Goal: Task Accomplishment & Management: Manage account settings

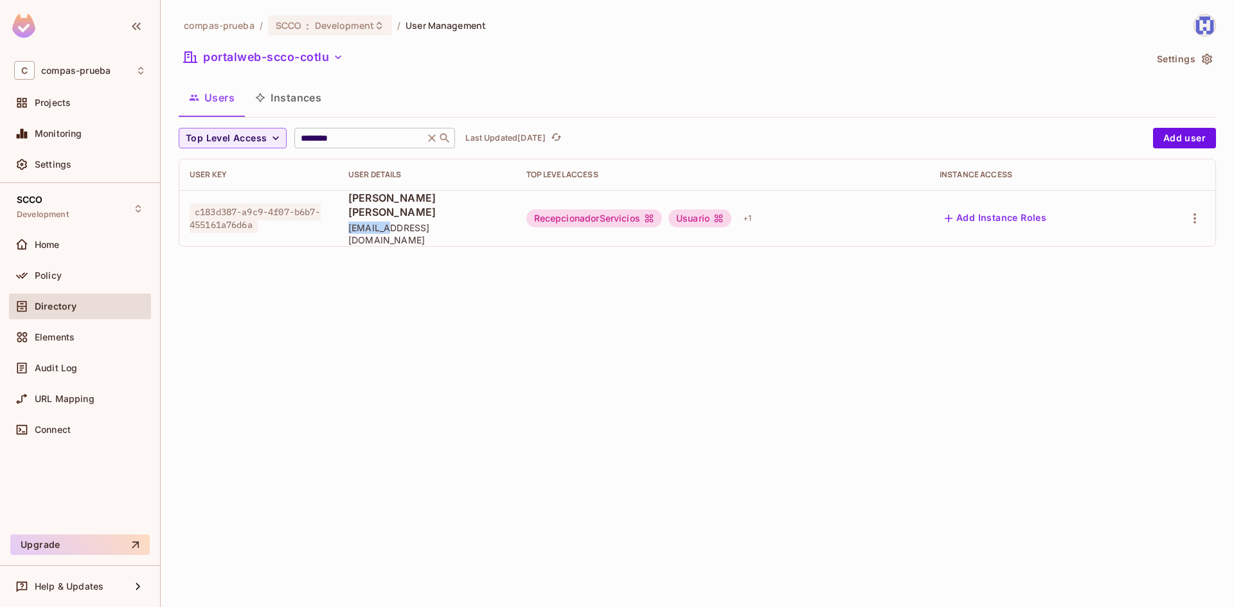
click at [434, 138] on icon at bounding box center [431, 138] width 13 height 13
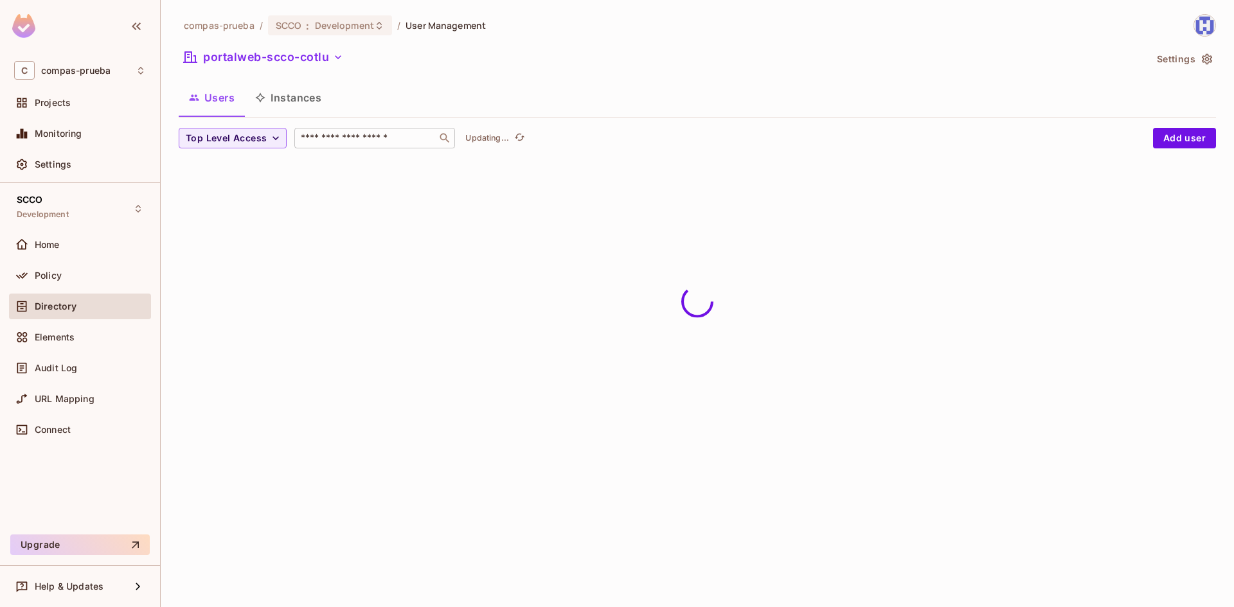
click at [361, 140] on input "text" at bounding box center [365, 138] width 135 height 13
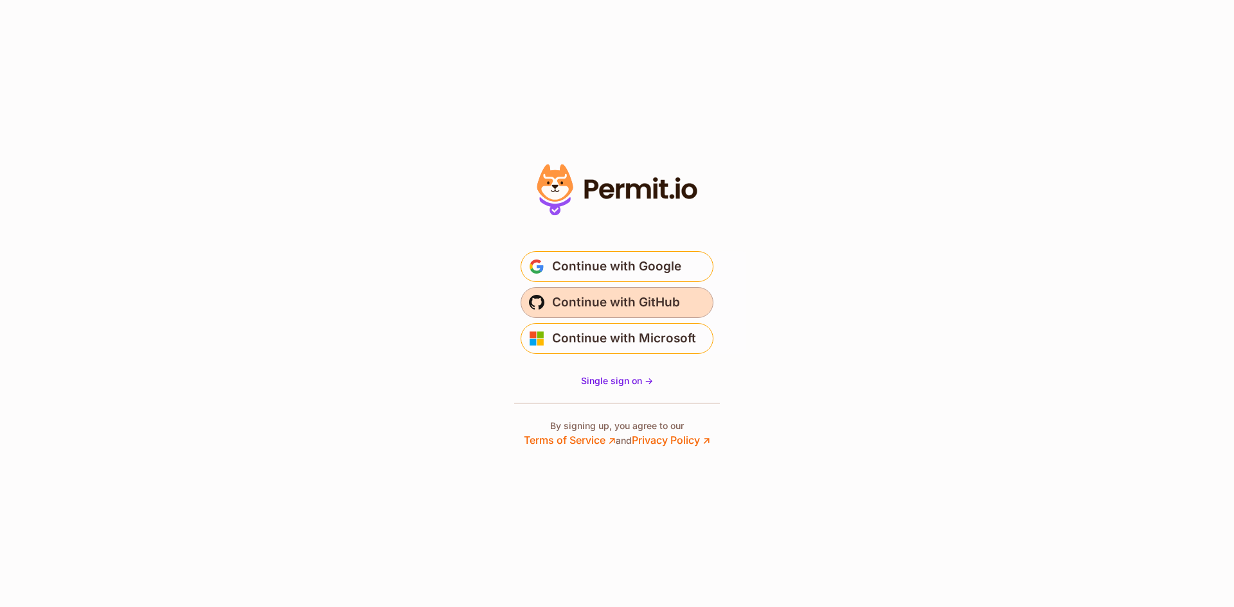
click at [605, 308] on span "Continue with GitHub" at bounding box center [616, 302] width 128 height 21
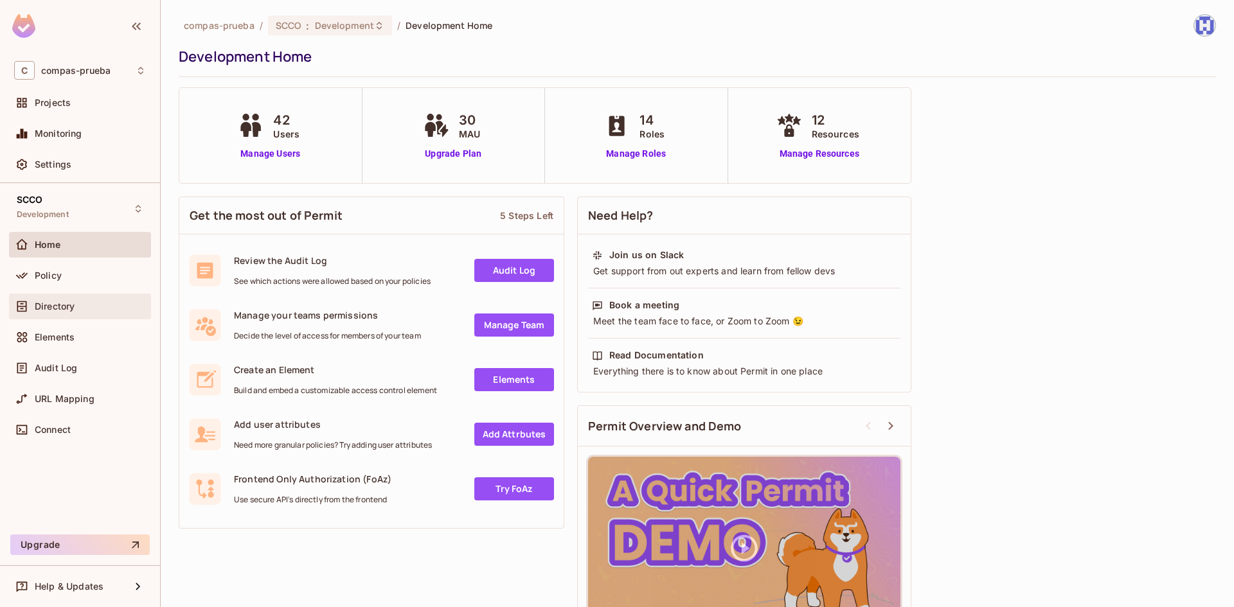
click at [75, 305] on span "Directory" at bounding box center [55, 306] width 40 height 10
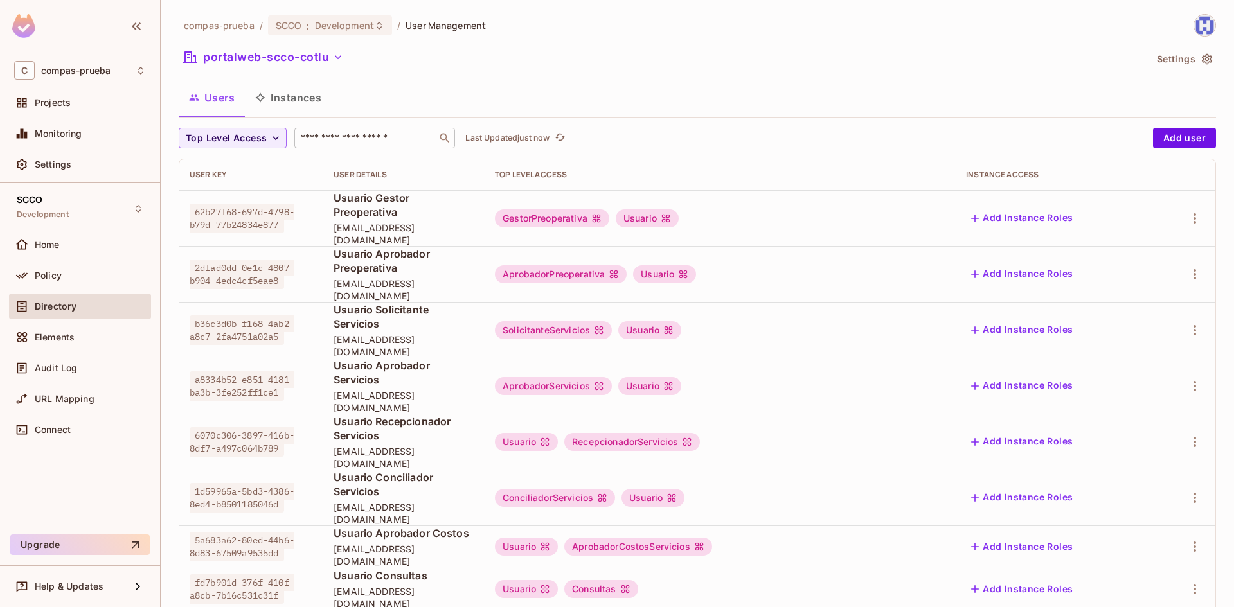
click at [352, 136] on input "text" at bounding box center [365, 138] width 135 height 13
paste input "*******"
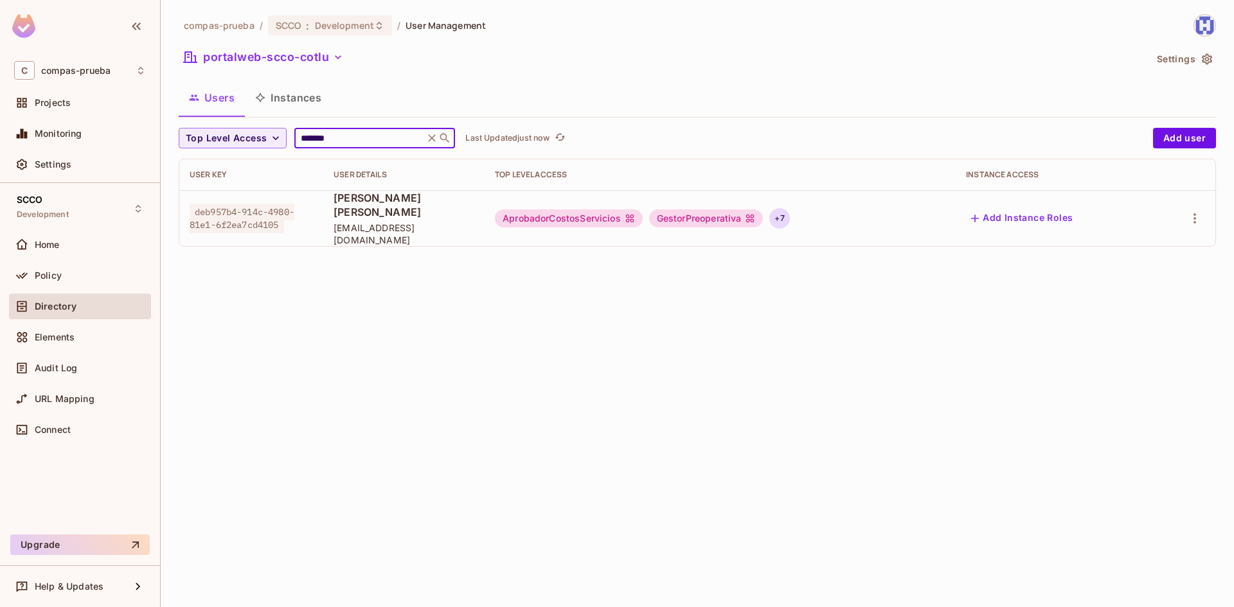
type input "*******"
click at [789, 211] on div "+ 7" at bounding box center [779, 218] width 20 height 21
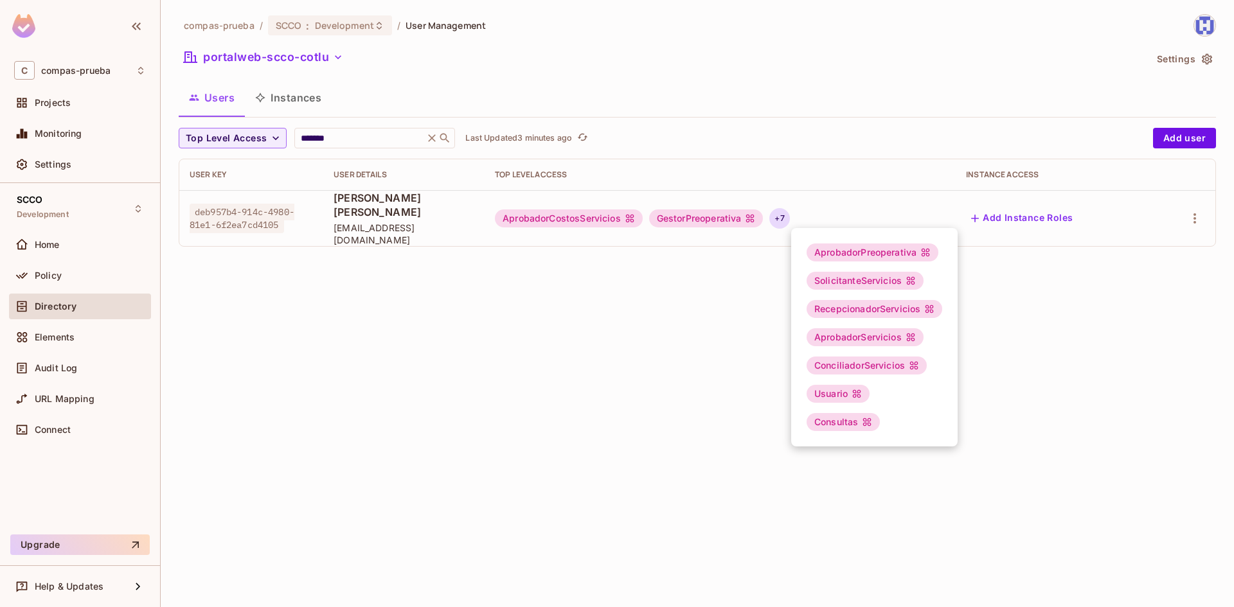
click at [673, 310] on div at bounding box center [617, 303] width 1234 height 607
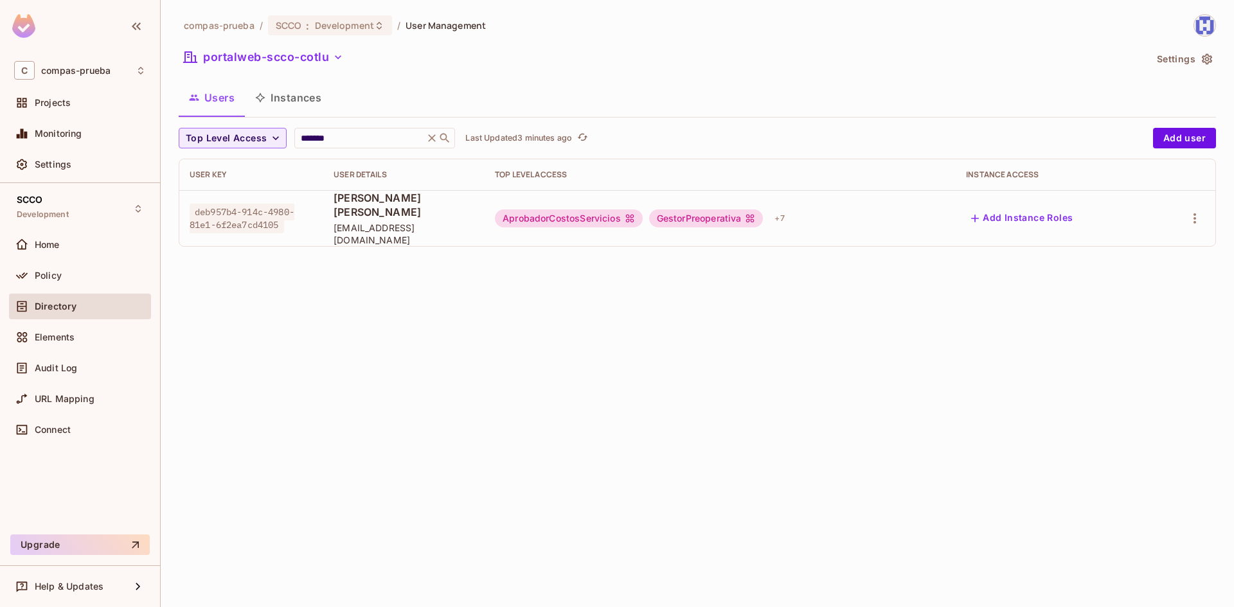
drag, startPoint x: 686, startPoint y: 274, endPoint x: 548, endPoint y: 260, distance: 138.2
click at [686, 275] on div "compas-prueba / SCCO : Development / User Management portalweb-scco-cotlu Setti…" at bounding box center [697, 303] width 1073 height 607
click at [310, 129] on div "******* ​" at bounding box center [374, 138] width 161 height 21
click at [316, 135] on input "*******" at bounding box center [359, 138] width 122 height 13
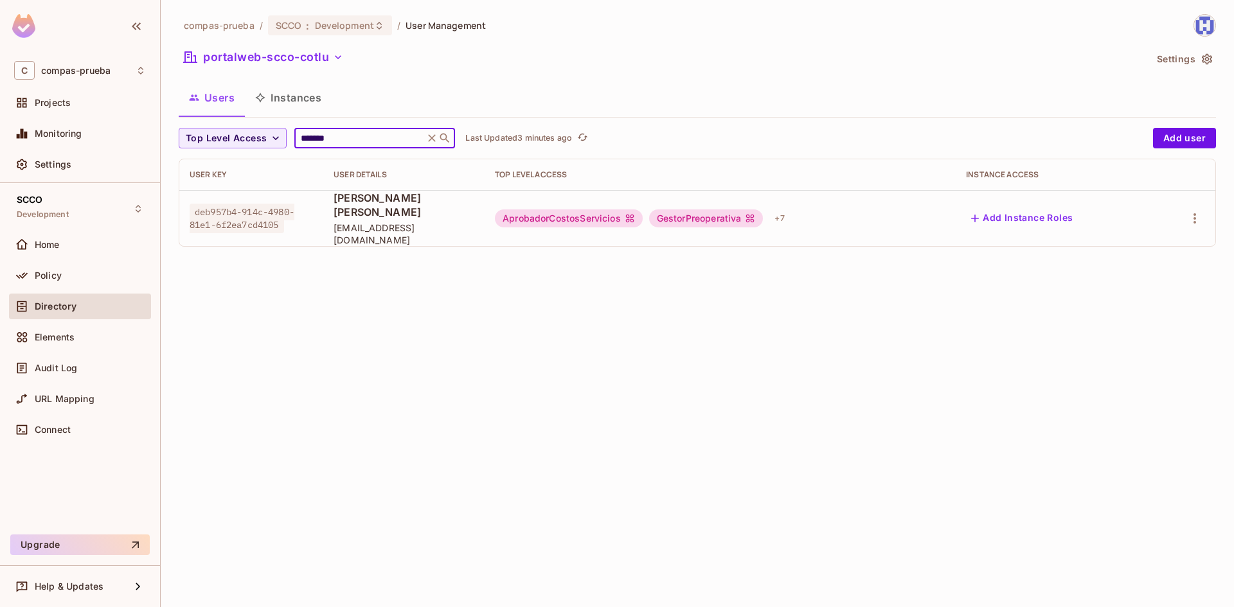
click at [334, 138] on input "*******" at bounding box center [359, 138] width 122 height 13
drag, startPoint x: 337, startPoint y: 138, endPoint x: 268, endPoint y: 136, distance: 69.4
click at [269, 130] on div "Top Level Access ******* ​ Last Updated 3 minutes ago" at bounding box center [663, 138] width 968 height 21
click at [338, 57] on icon "button" at bounding box center [338, 57] width 13 height 13
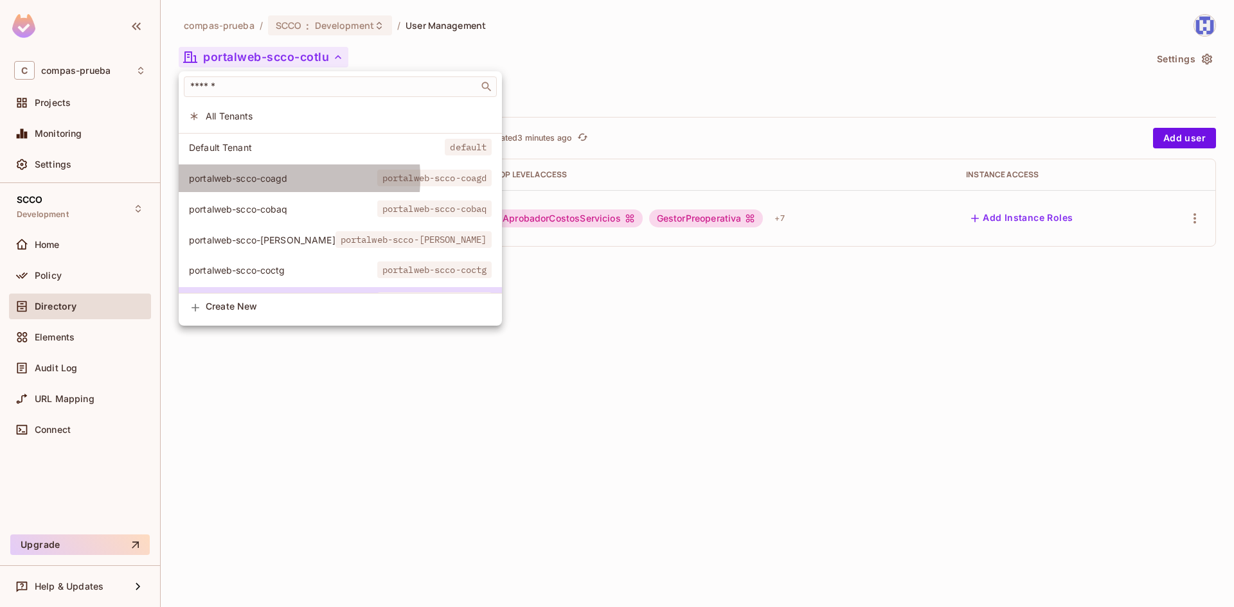
click at [260, 178] on span "portalweb-scco-coagd" at bounding box center [283, 178] width 188 height 12
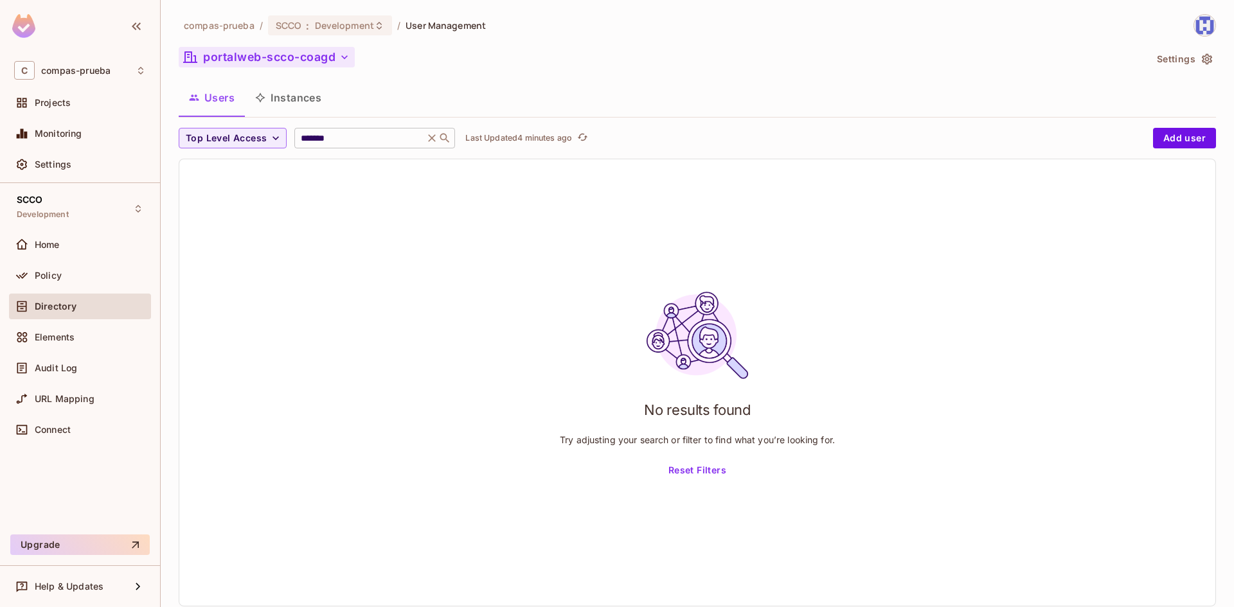
click at [339, 131] on div "******* ​" at bounding box center [374, 138] width 161 height 21
click at [345, 60] on icon "button" at bounding box center [344, 57] width 13 height 13
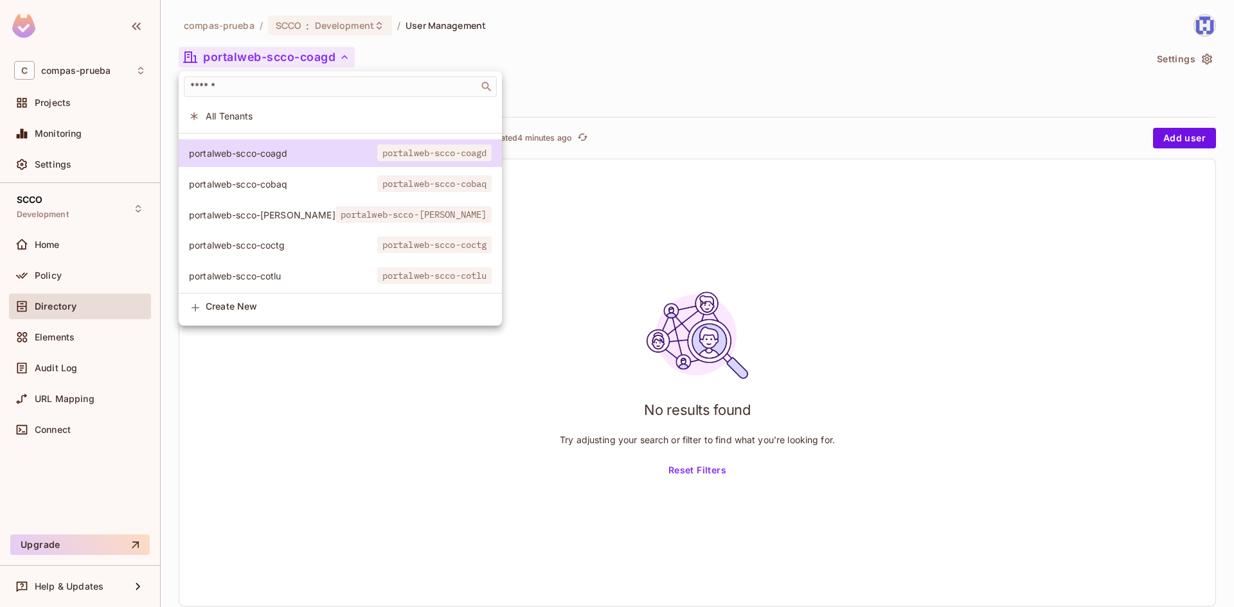
scroll to position [35, 0]
click at [261, 270] on span "portalweb-scco-cotlu" at bounding box center [283, 276] width 188 height 12
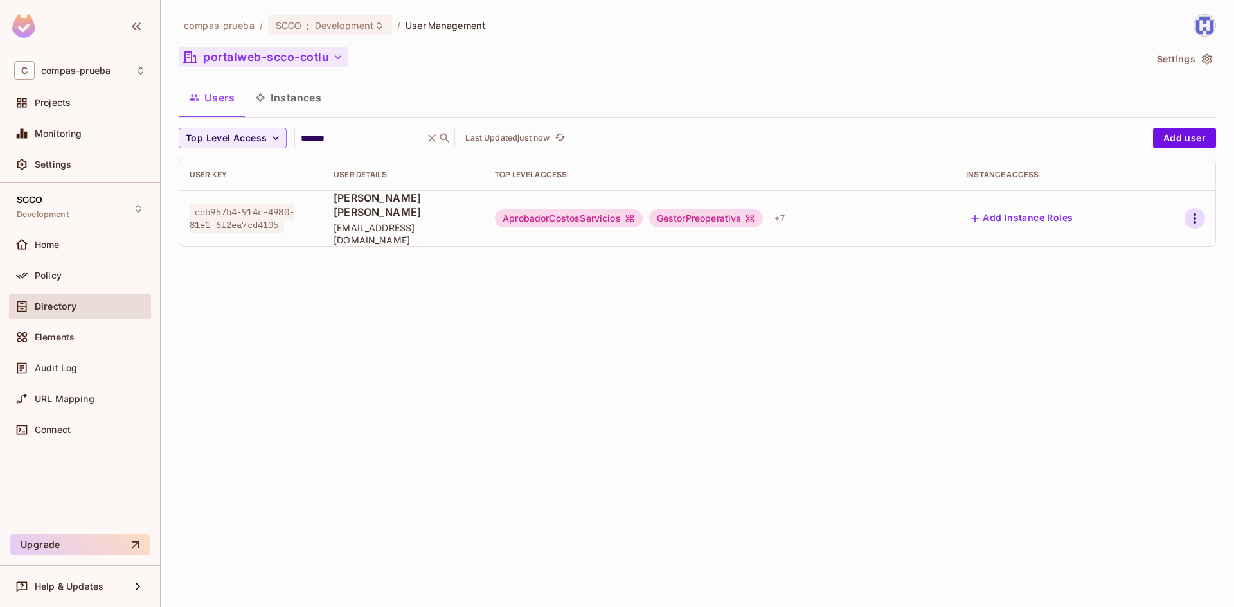
click at [1195, 214] on icon "button" at bounding box center [1194, 218] width 15 height 15
click at [1144, 247] on li "Edit" at bounding box center [1139, 241] width 114 height 28
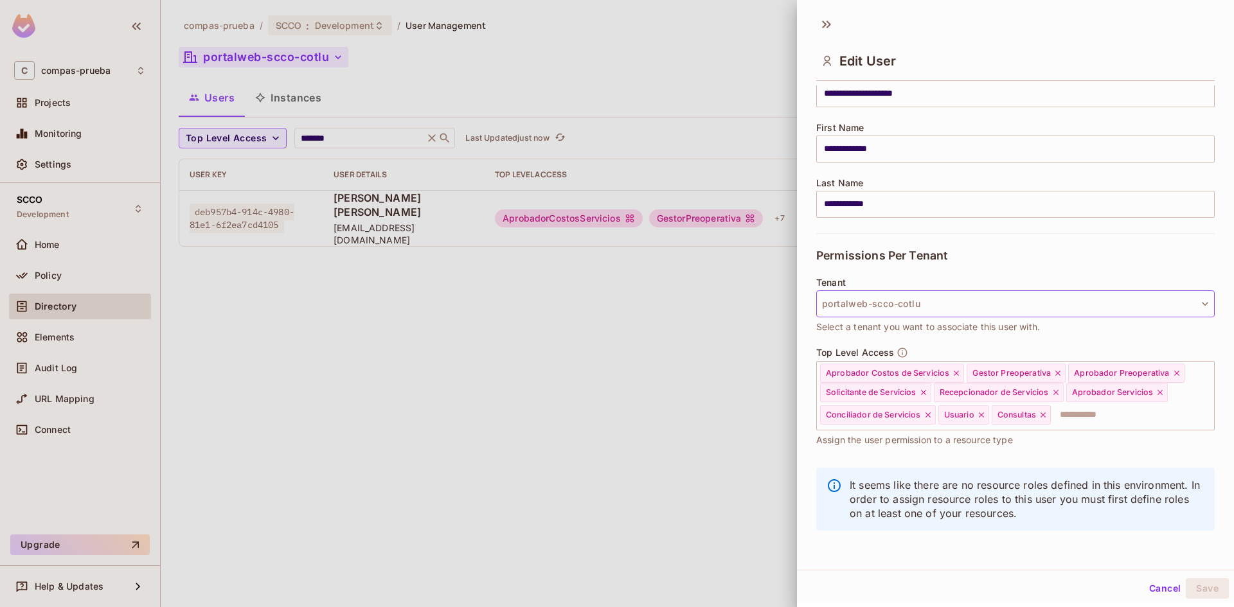
scroll to position [145, 0]
click at [953, 290] on button "portalweb-scco-cotlu" at bounding box center [1015, 303] width 398 height 27
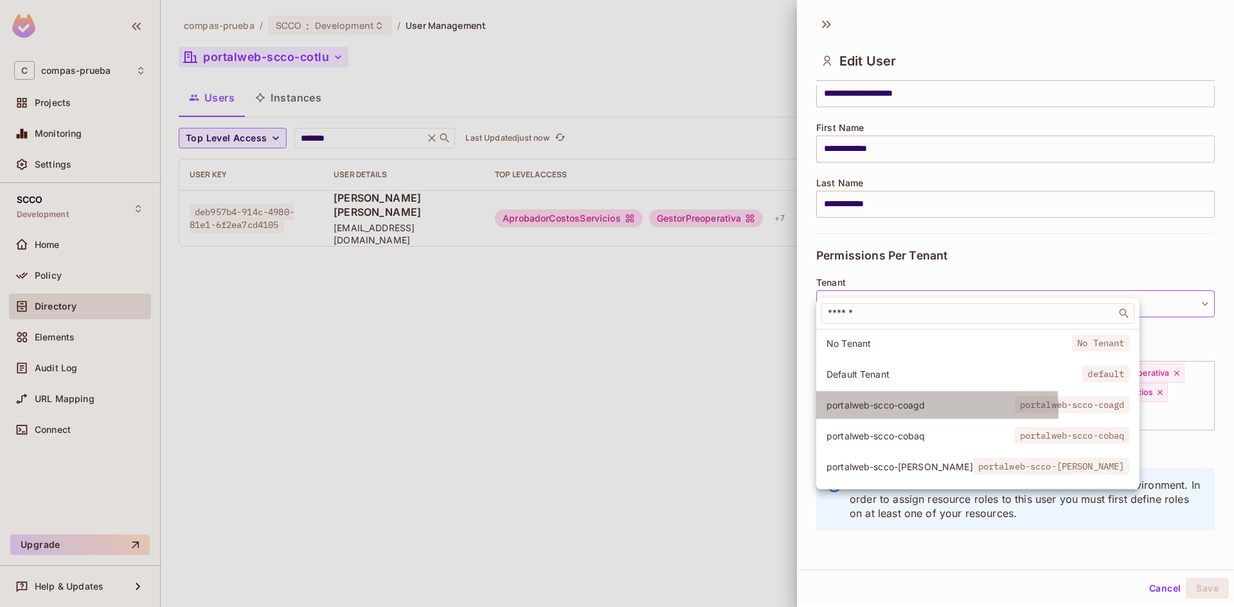
click at [894, 411] on span "portalweb-scco-coagd" at bounding box center [920, 405] width 188 height 12
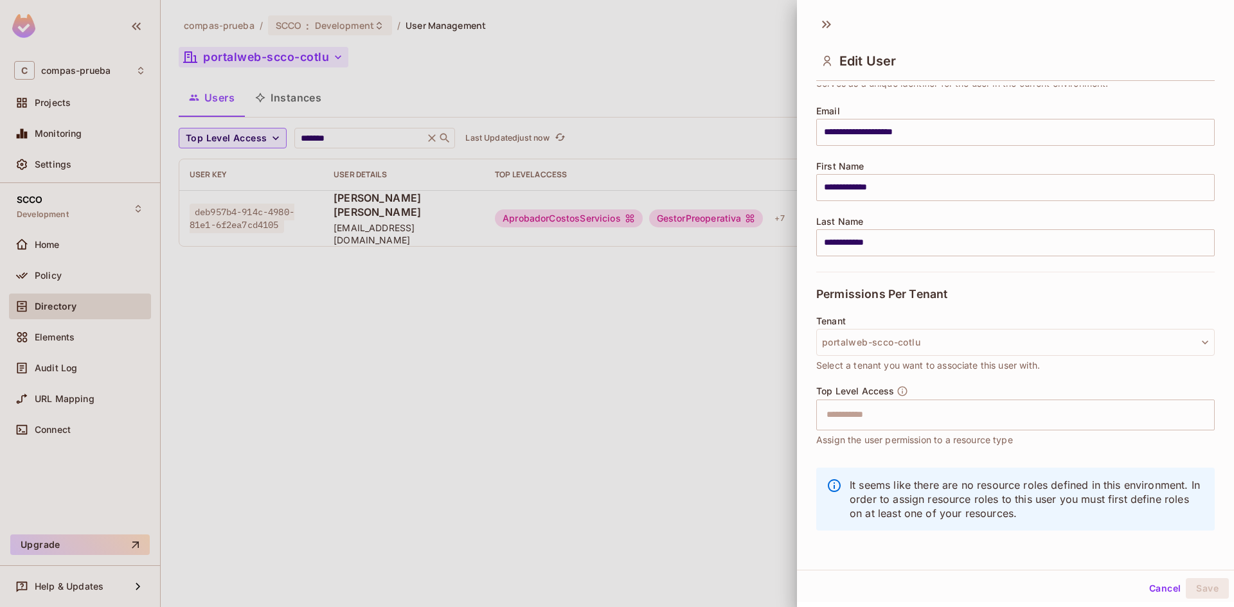
scroll to position [87, 0]
click at [927, 419] on input "text" at bounding box center [1004, 415] width 371 height 26
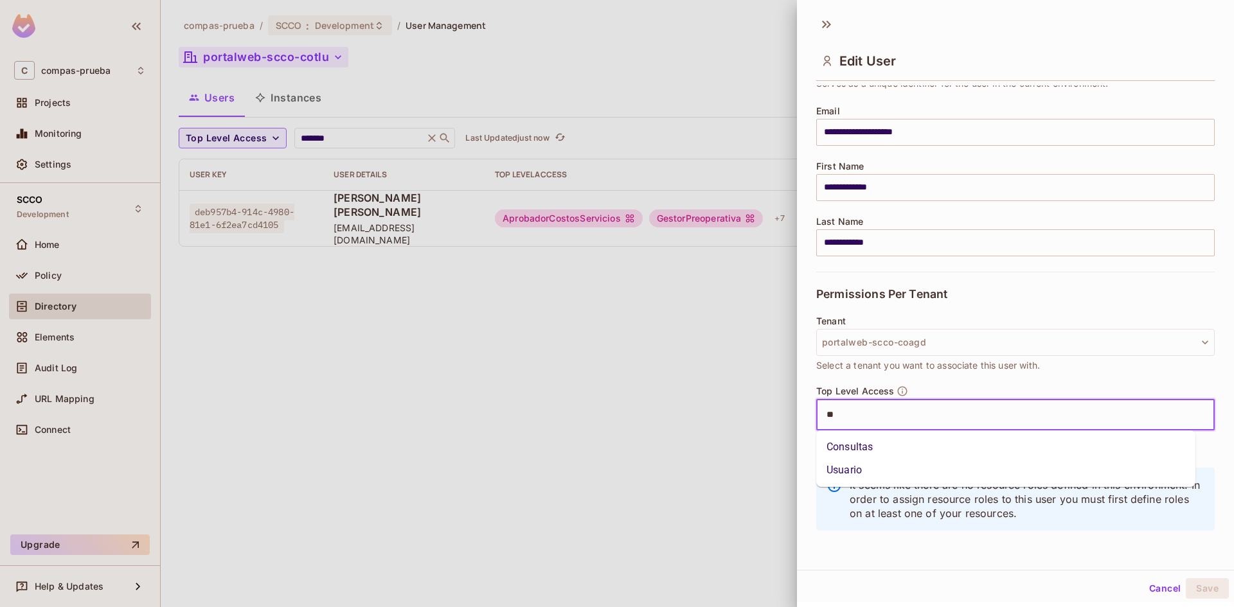
type input "***"
click at [898, 443] on li "Usuario" at bounding box center [1005, 447] width 379 height 23
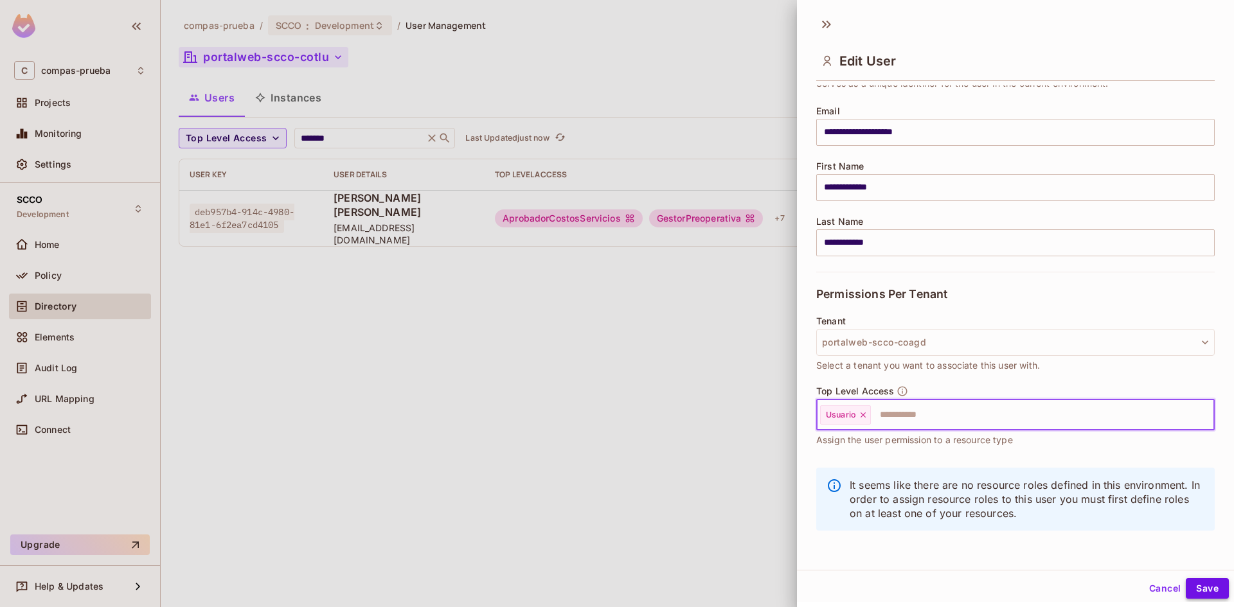
click at [1204, 589] on button "Save" at bounding box center [1207, 588] width 43 height 21
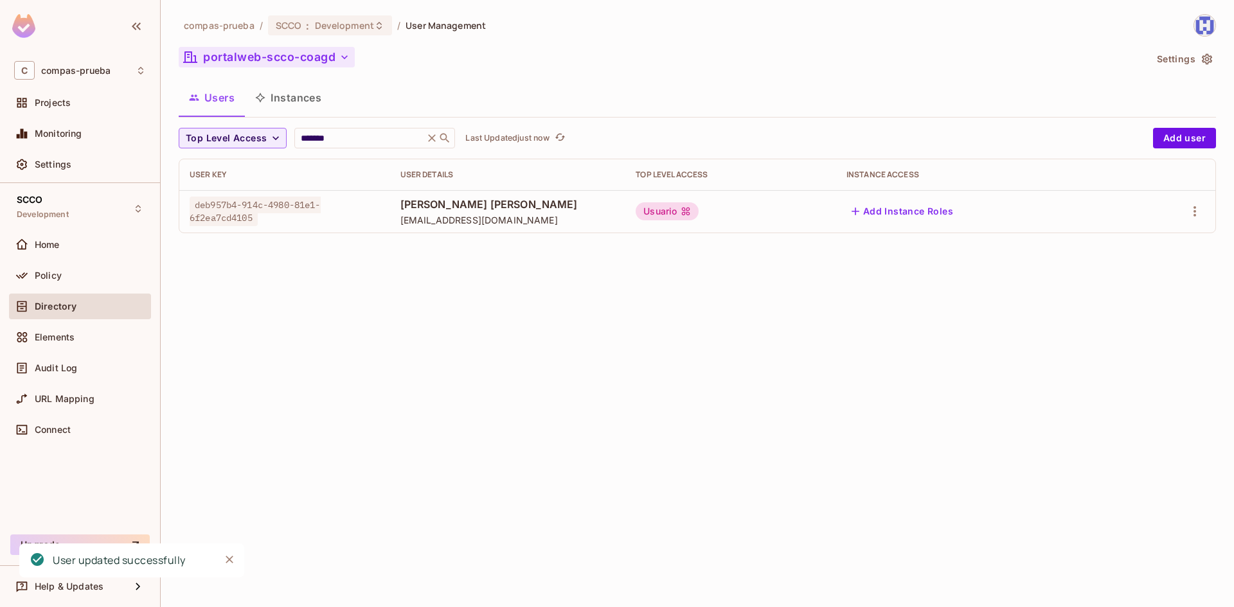
click at [1181, 204] on div at bounding box center [1170, 211] width 69 height 21
click at [1190, 206] on icon "button" at bounding box center [1194, 211] width 15 height 15
click at [1163, 234] on li "Edit" at bounding box center [1139, 241] width 114 height 28
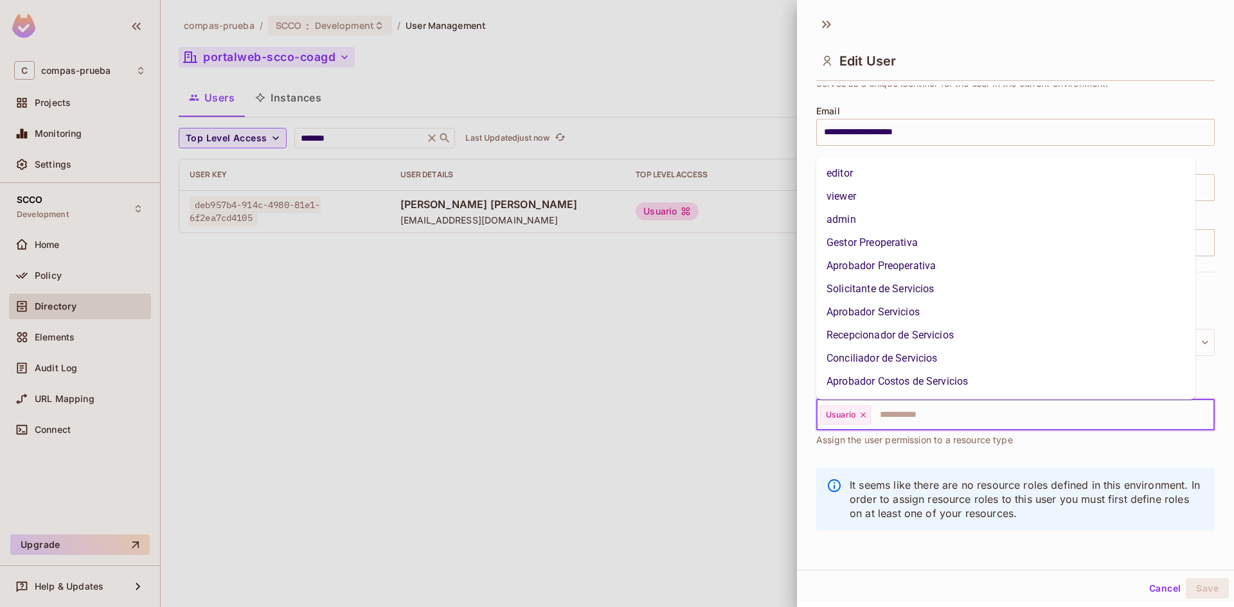
click at [947, 418] on input "text" at bounding box center [1030, 415] width 317 height 26
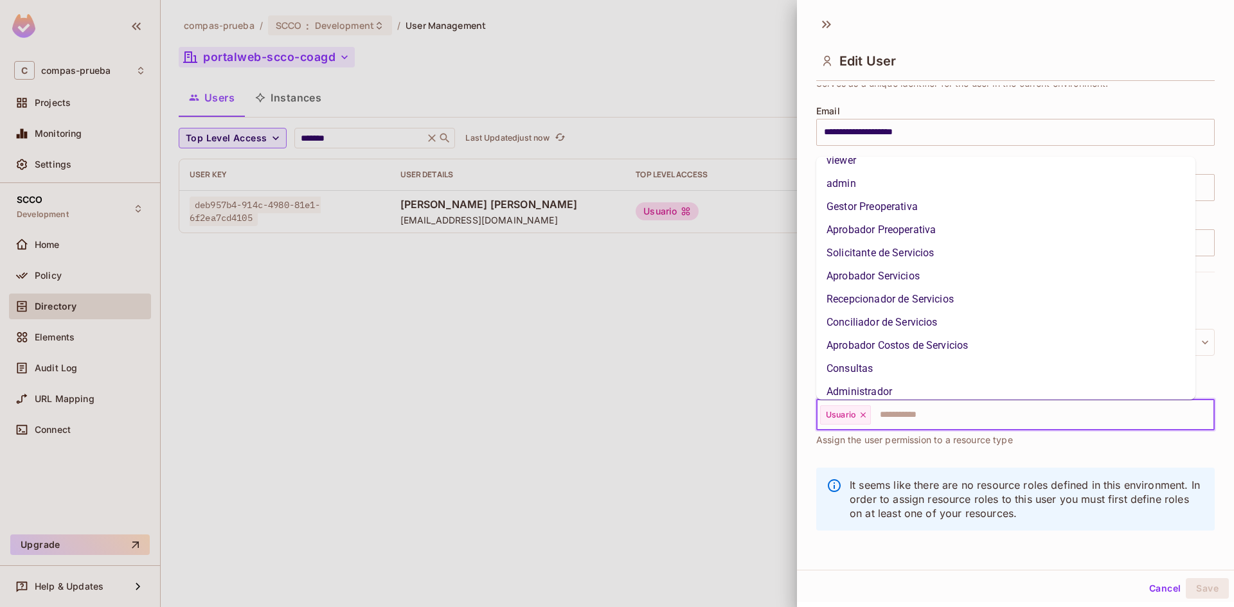
scroll to position [22, 0]
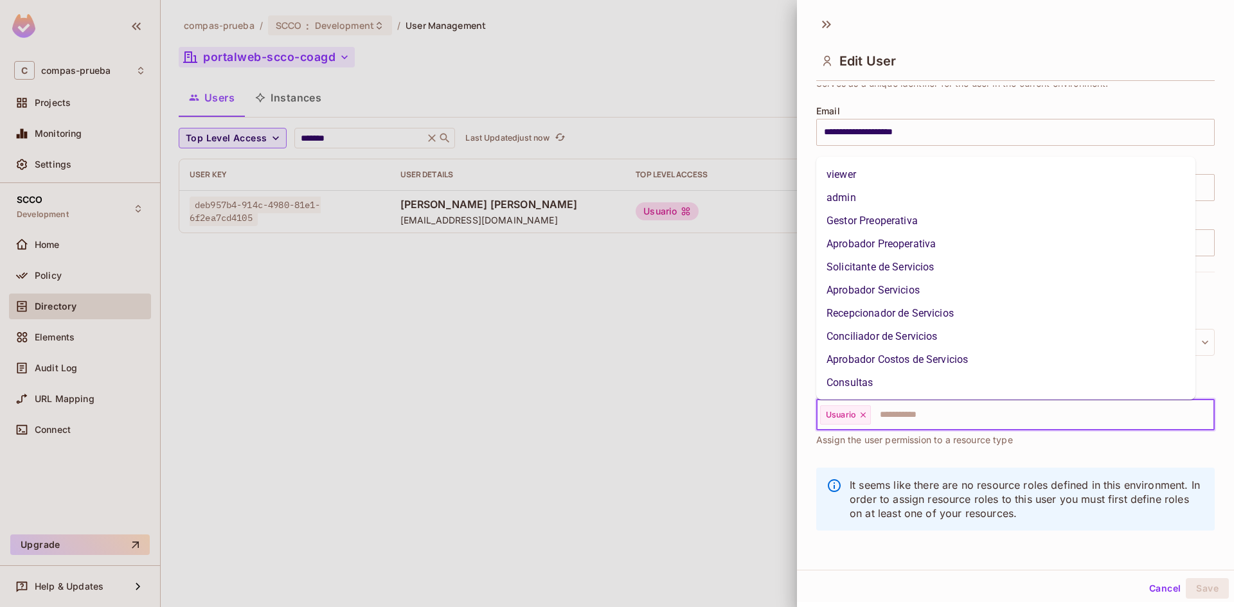
click at [947, 222] on li "Gestor Preoperativa" at bounding box center [1005, 220] width 379 height 23
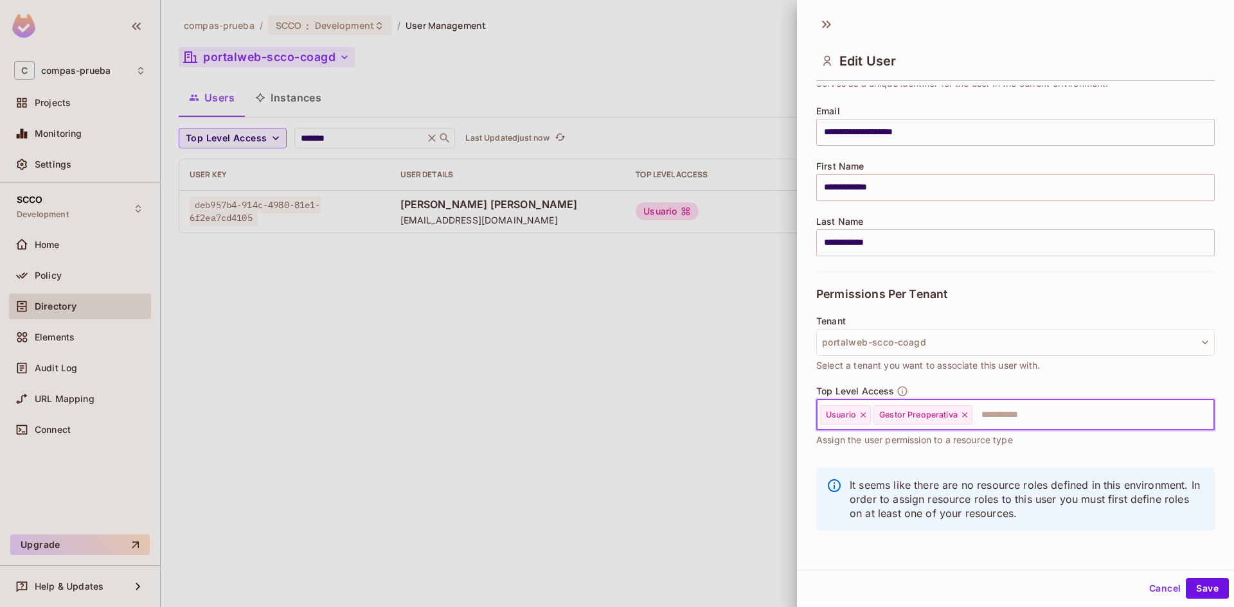
click at [1033, 411] on input "text" at bounding box center [1082, 415] width 216 height 26
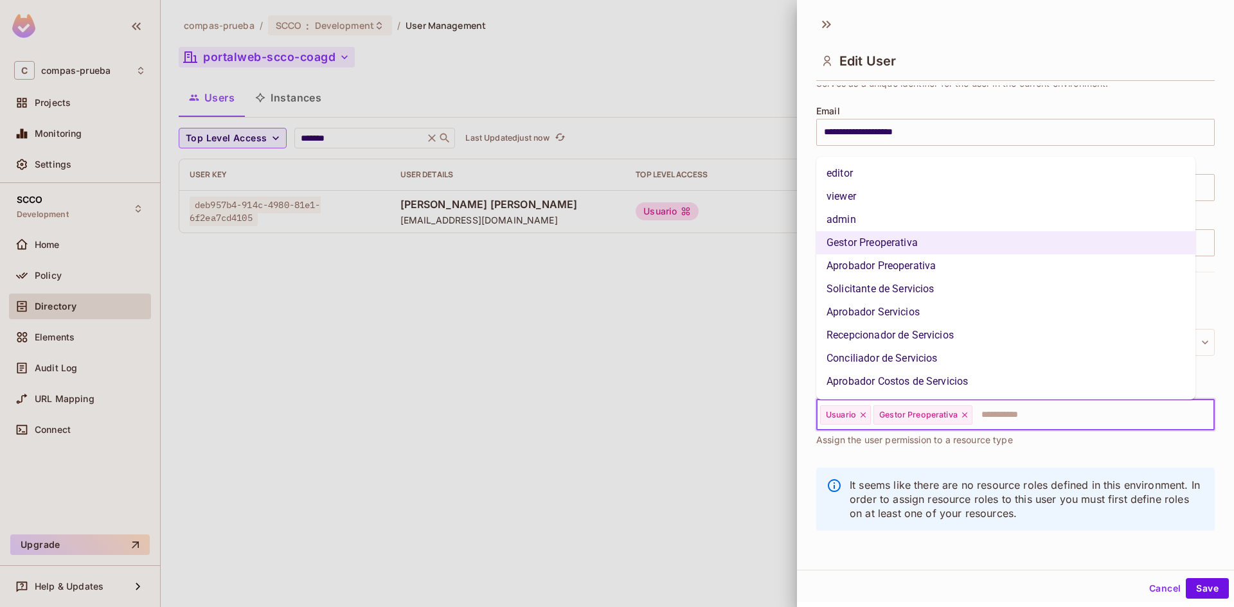
click at [891, 267] on li "Aprobador Preoperativa" at bounding box center [1005, 265] width 379 height 23
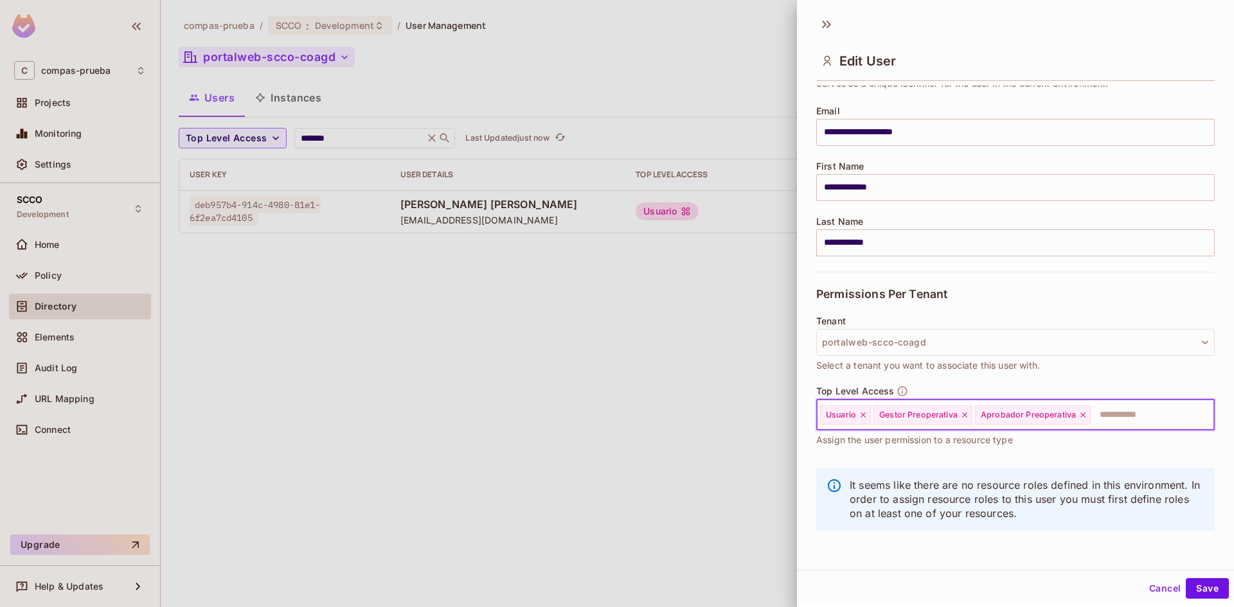
click at [1118, 415] on input "text" at bounding box center [1141, 415] width 98 height 26
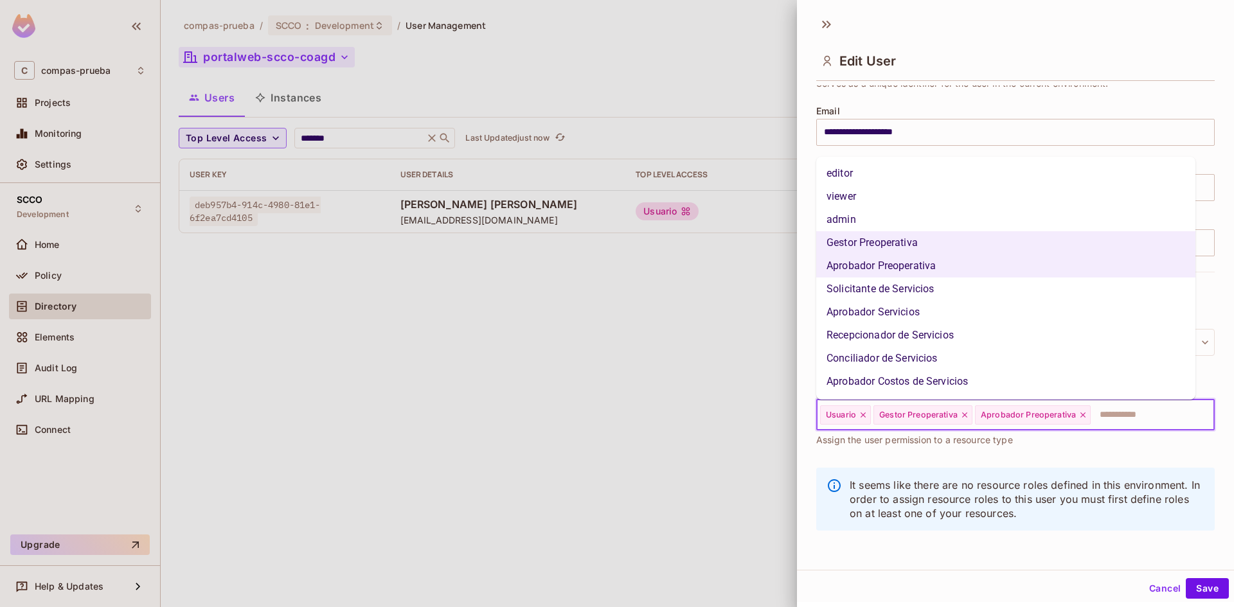
click at [936, 287] on li "Solicitante de Servicios" at bounding box center [1005, 289] width 379 height 23
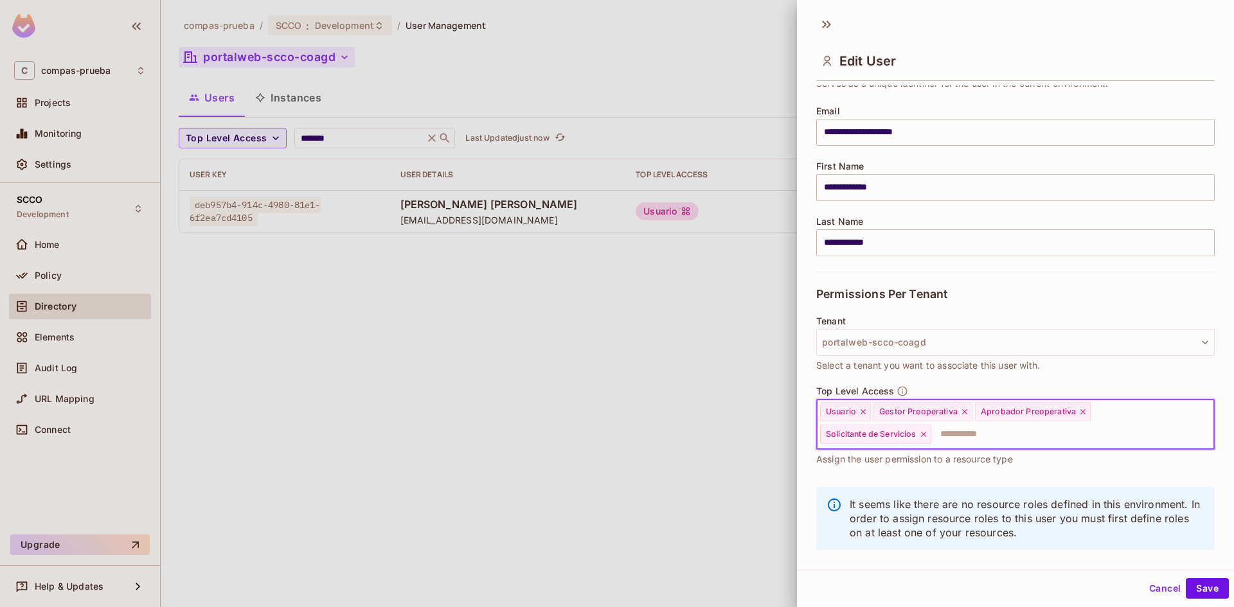
click at [1046, 438] on input "text" at bounding box center [1060, 435] width 257 height 26
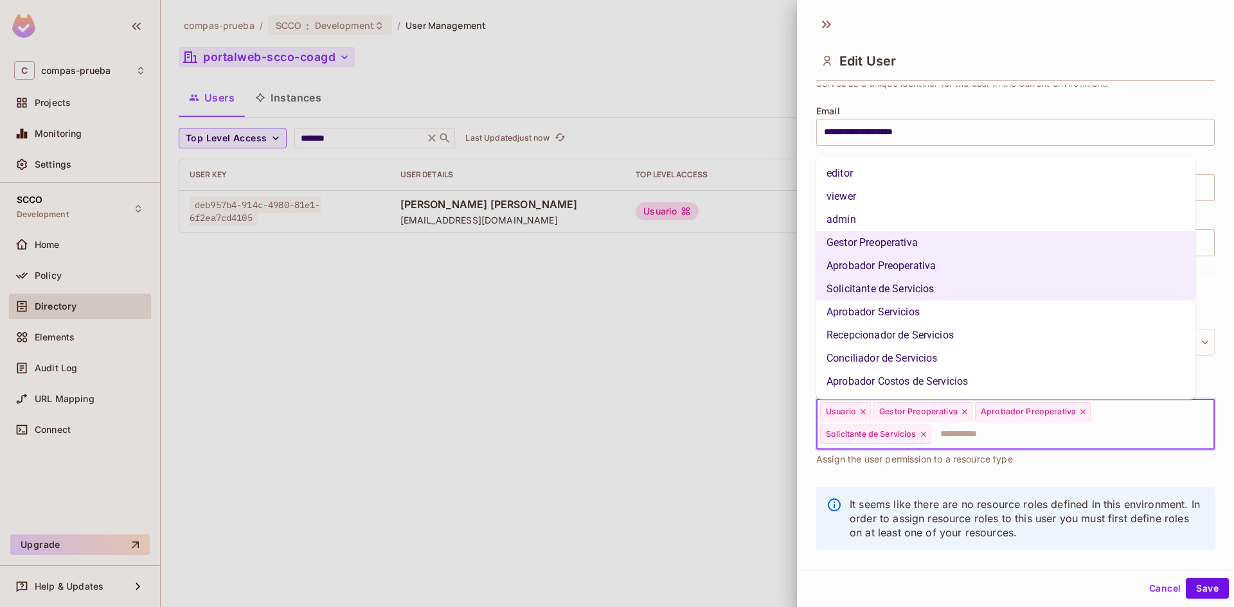
click at [887, 311] on li "Aprobador Servicios" at bounding box center [1005, 312] width 379 height 23
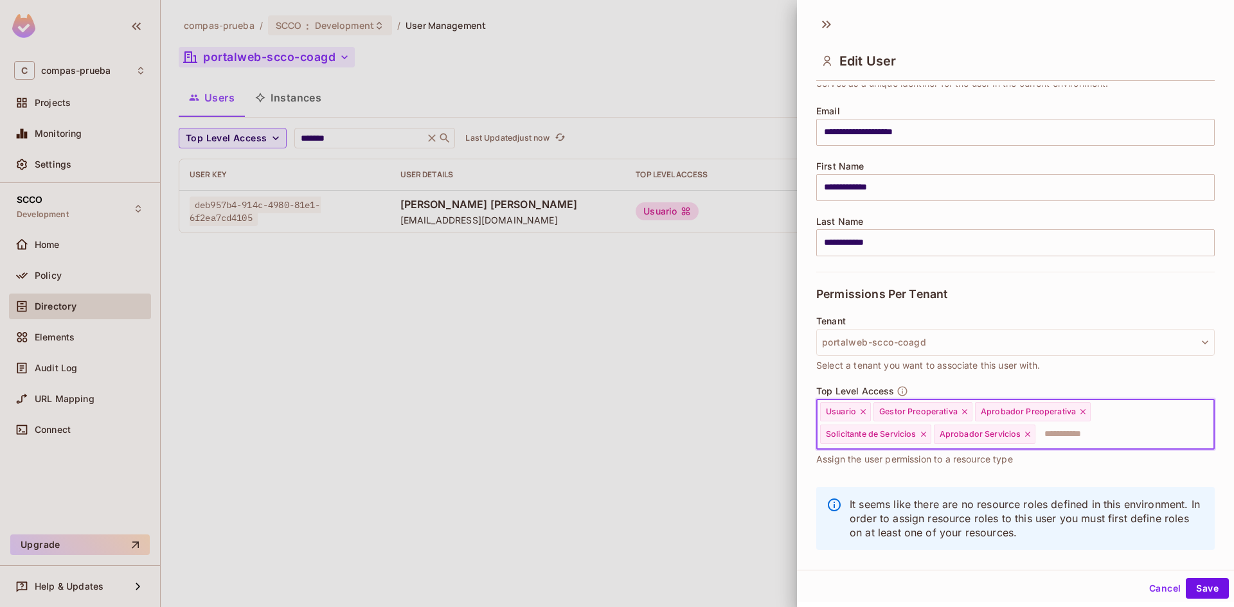
click at [1089, 432] on input "text" at bounding box center [1113, 435] width 153 height 26
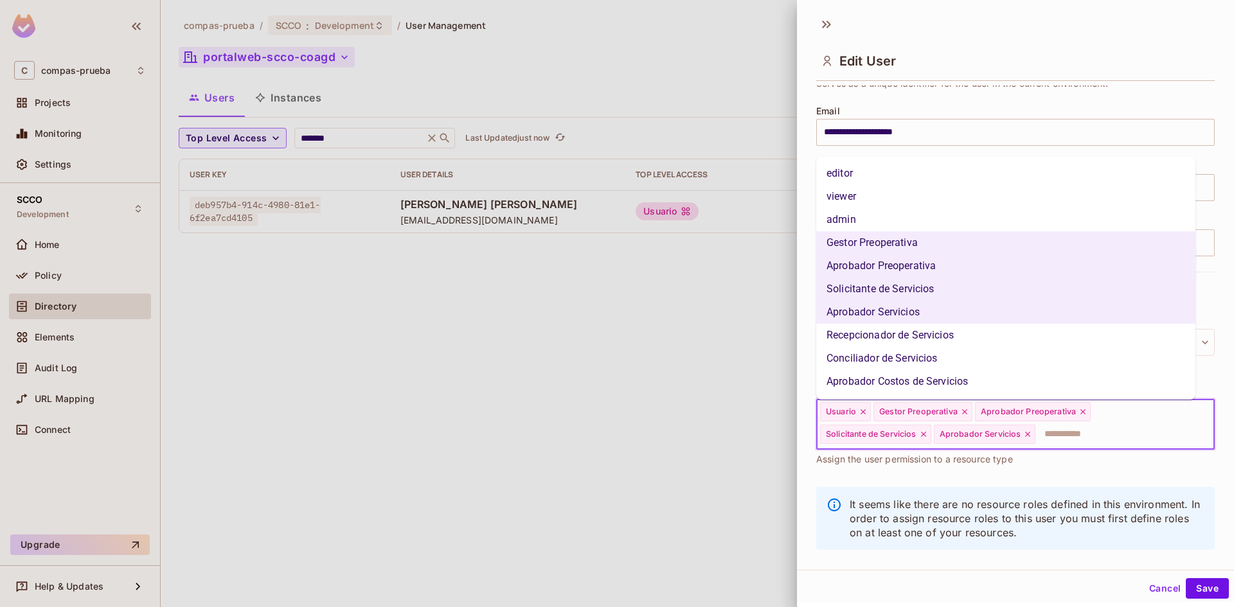
click at [933, 337] on li "Recepcionador de Servicios" at bounding box center [1005, 335] width 379 height 23
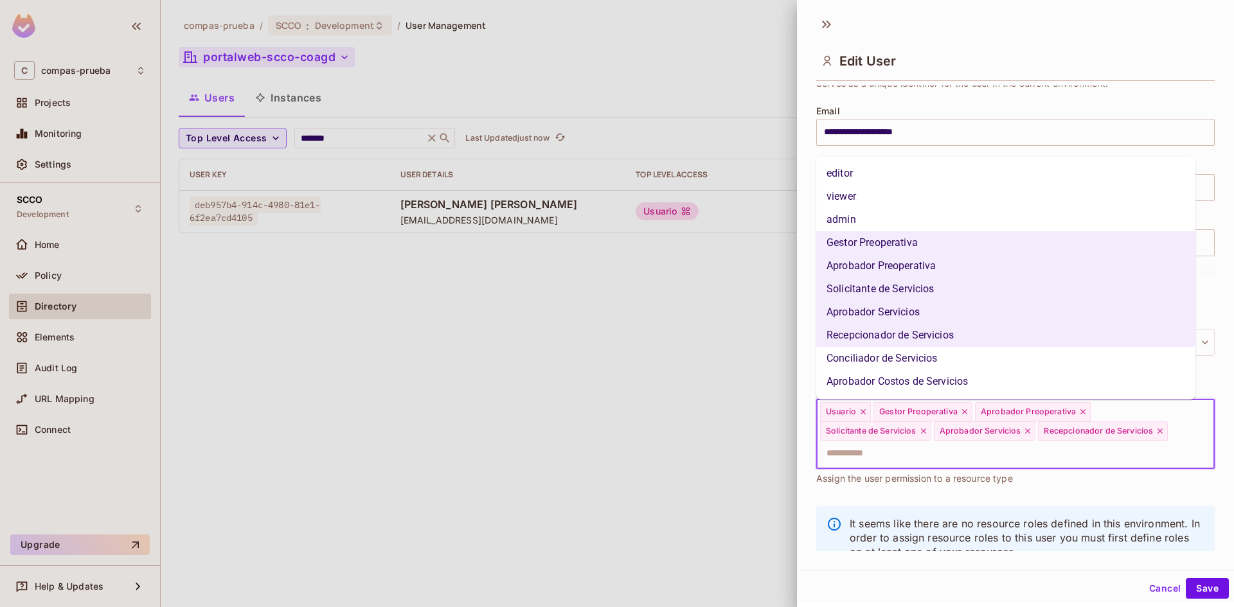
click at [1085, 455] on input "text" at bounding box center [1004, 454] width 371 height 26
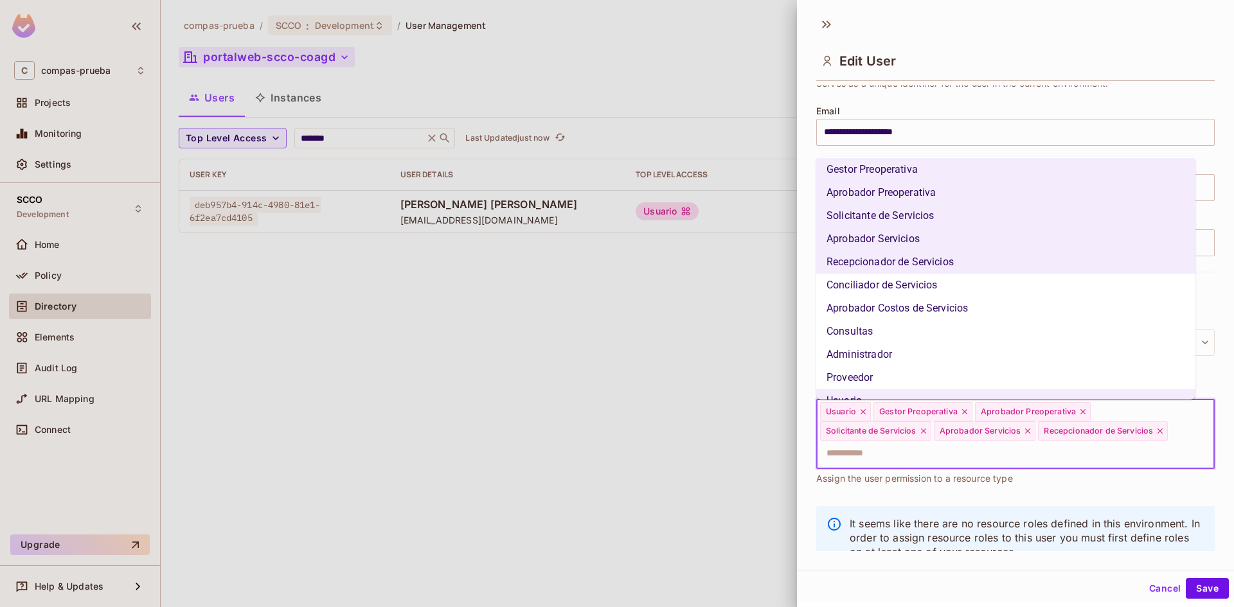
scroll to position [91, 0]
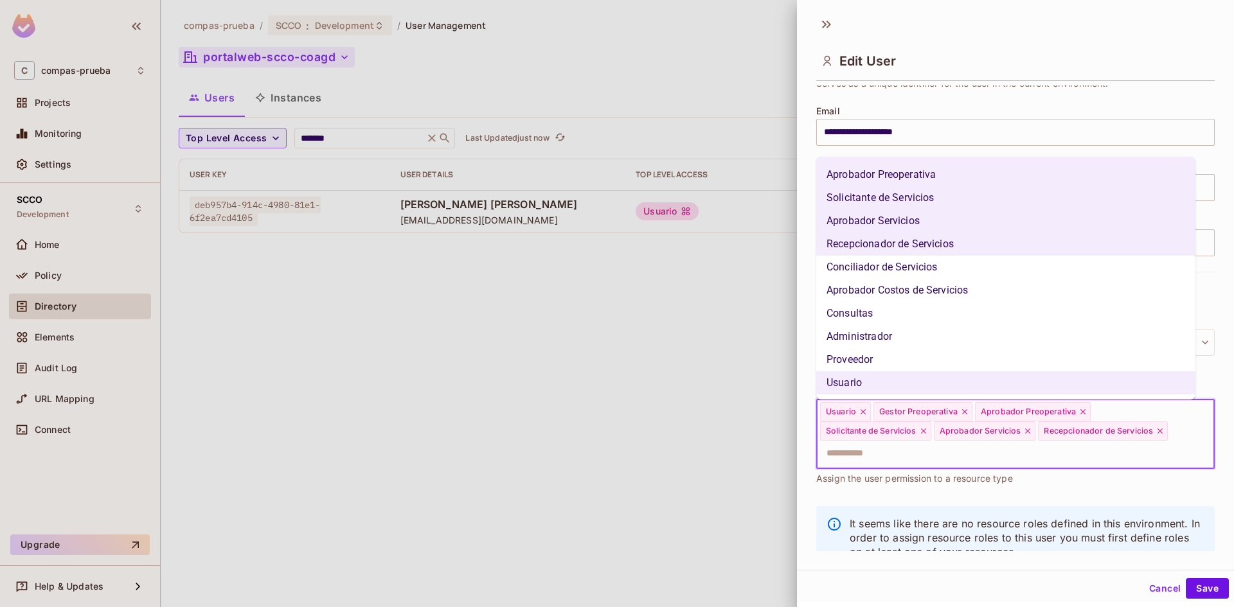
click at [877, 262] on li "Conciliador de Servicios" at bounding box center [1005, 267] width 379 height 23
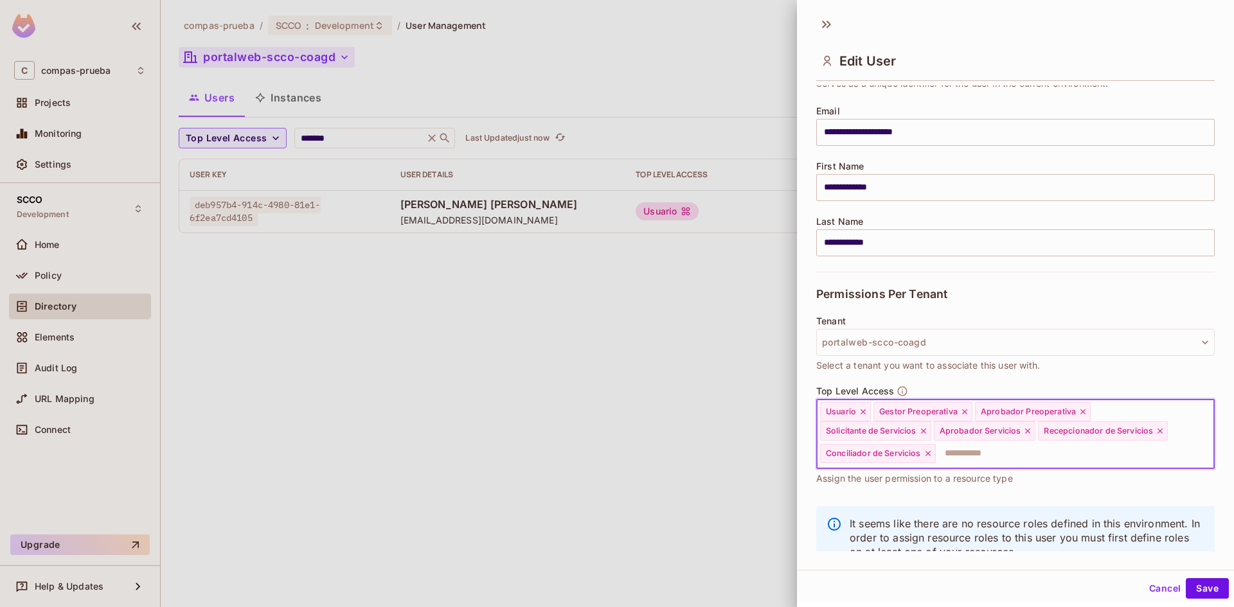
click at [976, 454] on input "text" at bounding box center [1063, 454] width 253 height 26
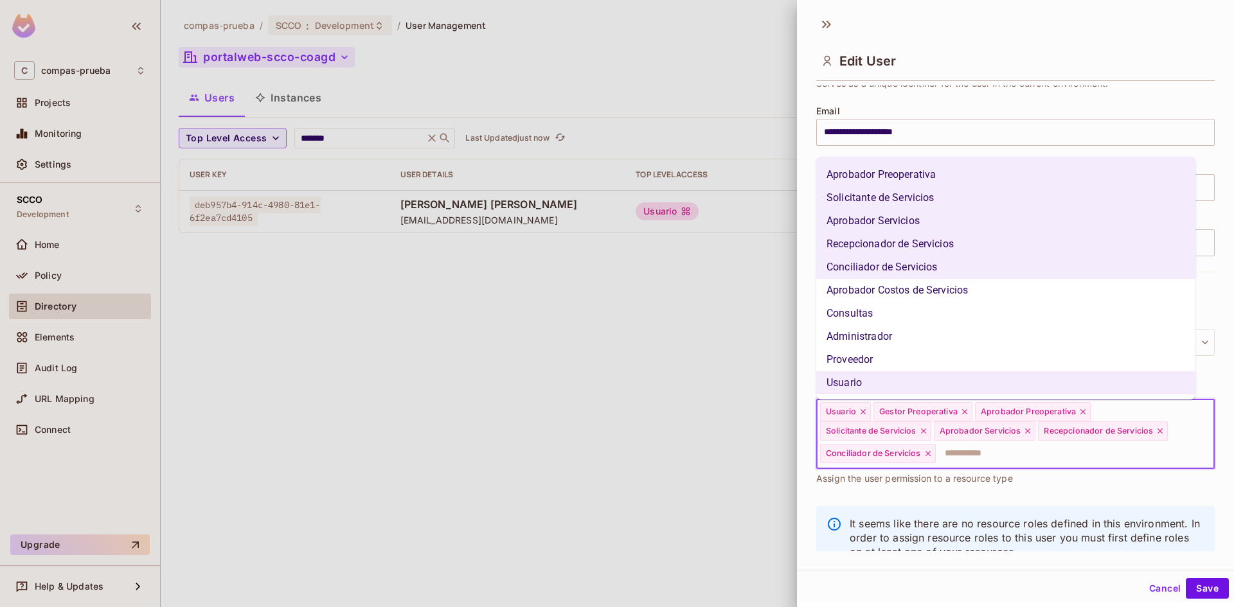
click at [956, 293] on li "Aprobador Costos de Servicios" at bounding box center [1005, 290] width 379 height 23
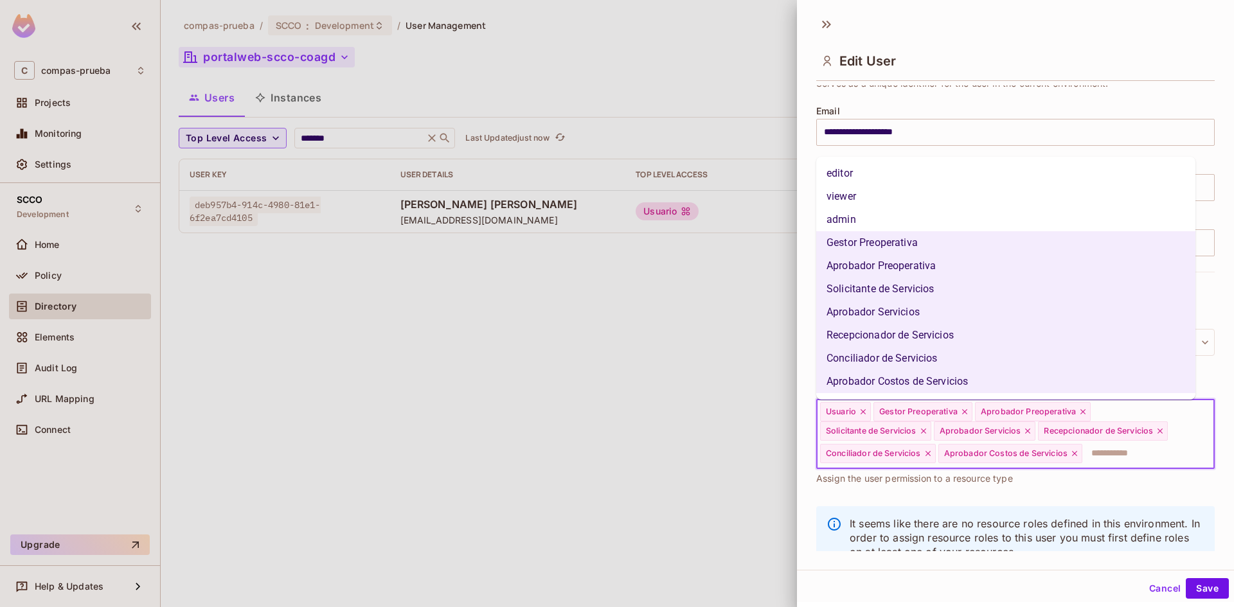
click at [1116, 454] on input "text" at bounding box center [1136, 454] width 106 height 26
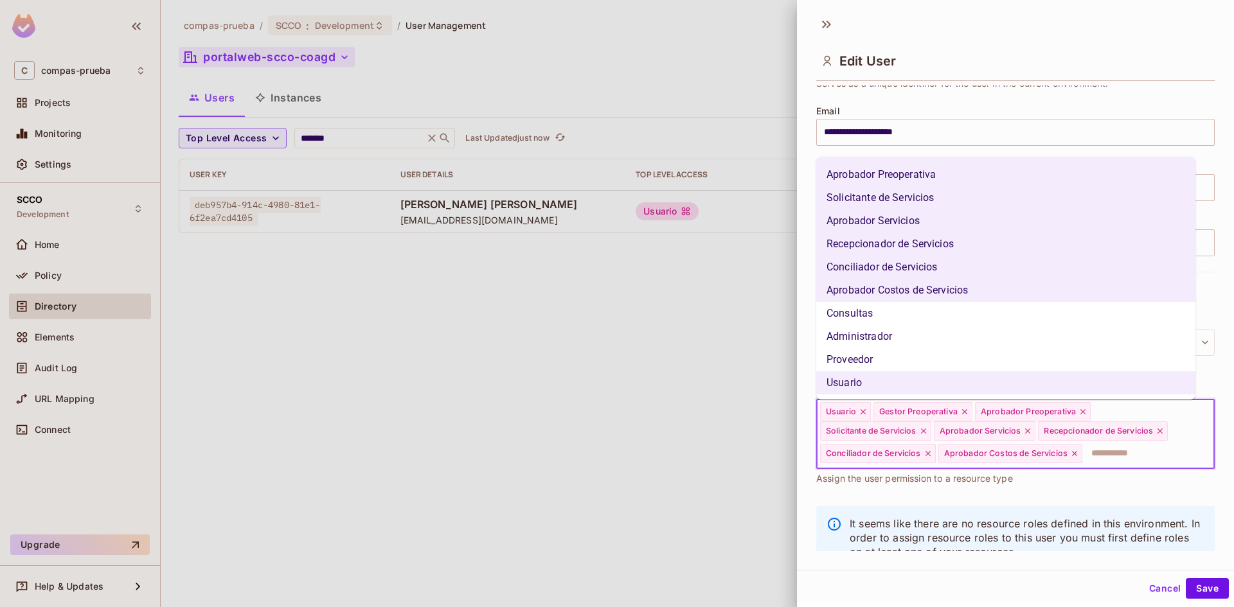
click at [919, 314] on li "Consultas" at bounding box center [1005, 313] width 379 height 23
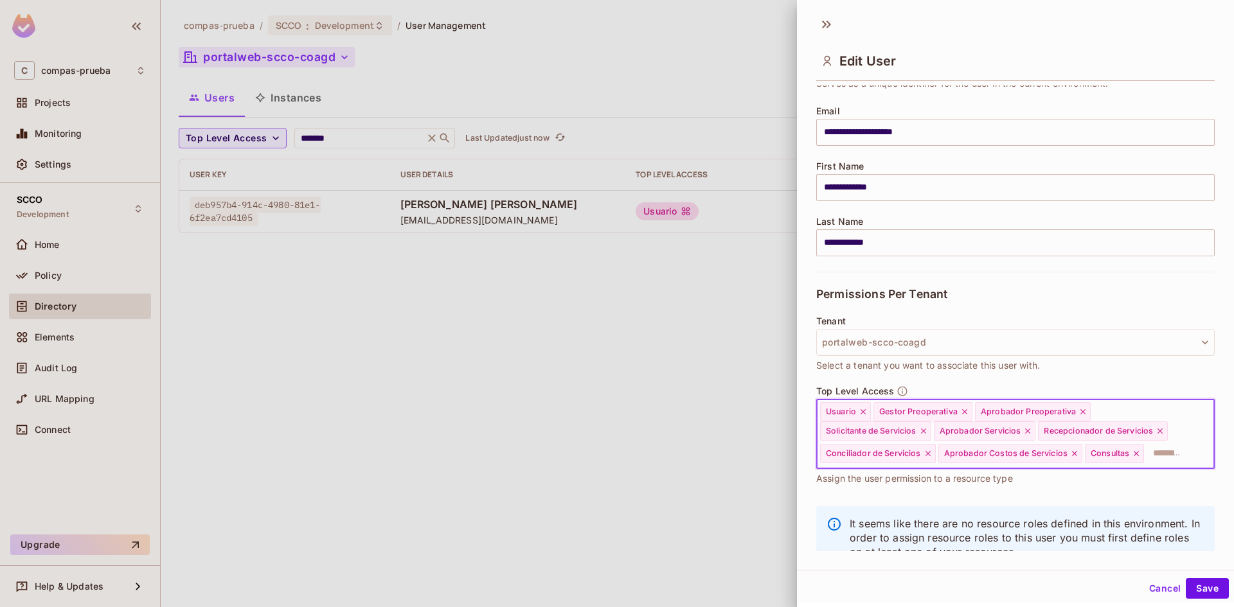
click at [1159, 467] on input "text" at bounding box center [1167, 454] width 44 height 26
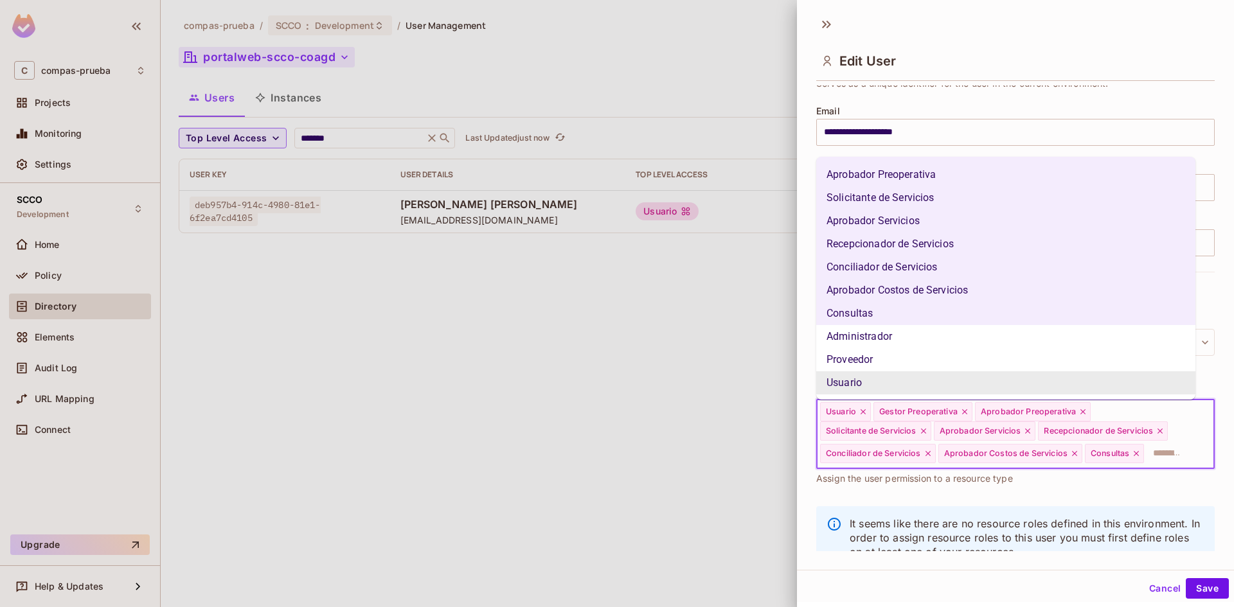
drag, startPoint x: 1194, startPoint y: 585, endPoint x: 1147, endPoint y: 579, distance: 47.4
click at [1194, 585] on button "Save" at bounding box center [1207, 588] width 43 height 21
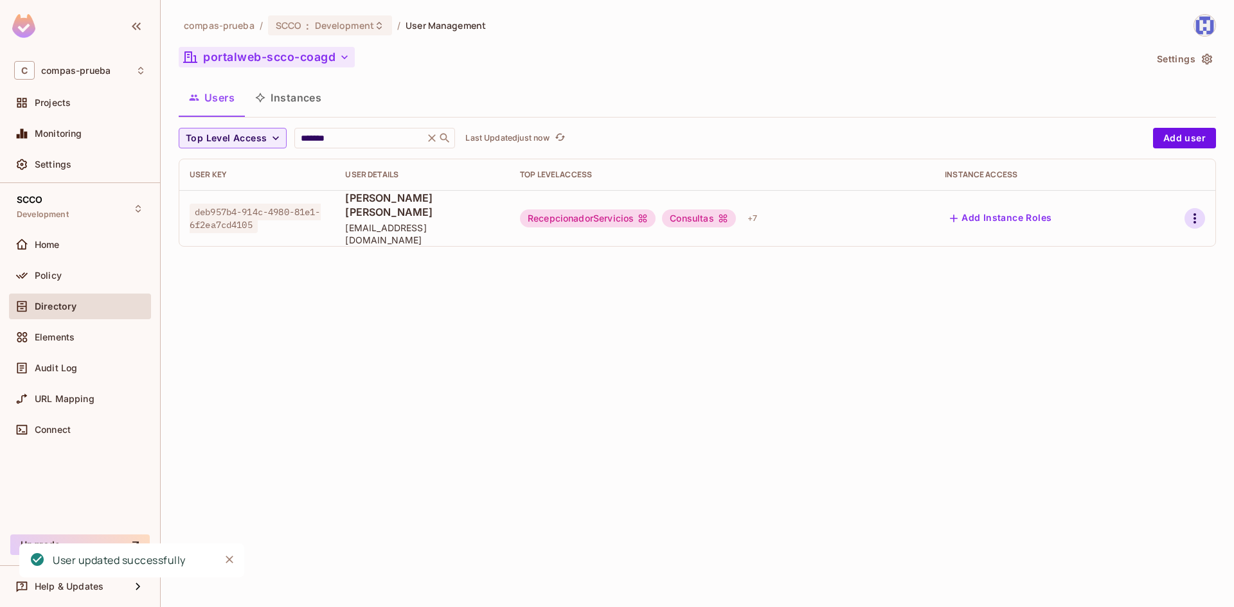
click at [1198, 212] on icon "button" at bounding box center [1194, 218] width 15 height 15
click at [1122, 244] on div "Edit" at bounding box center [1126, 241] width 17 height 13
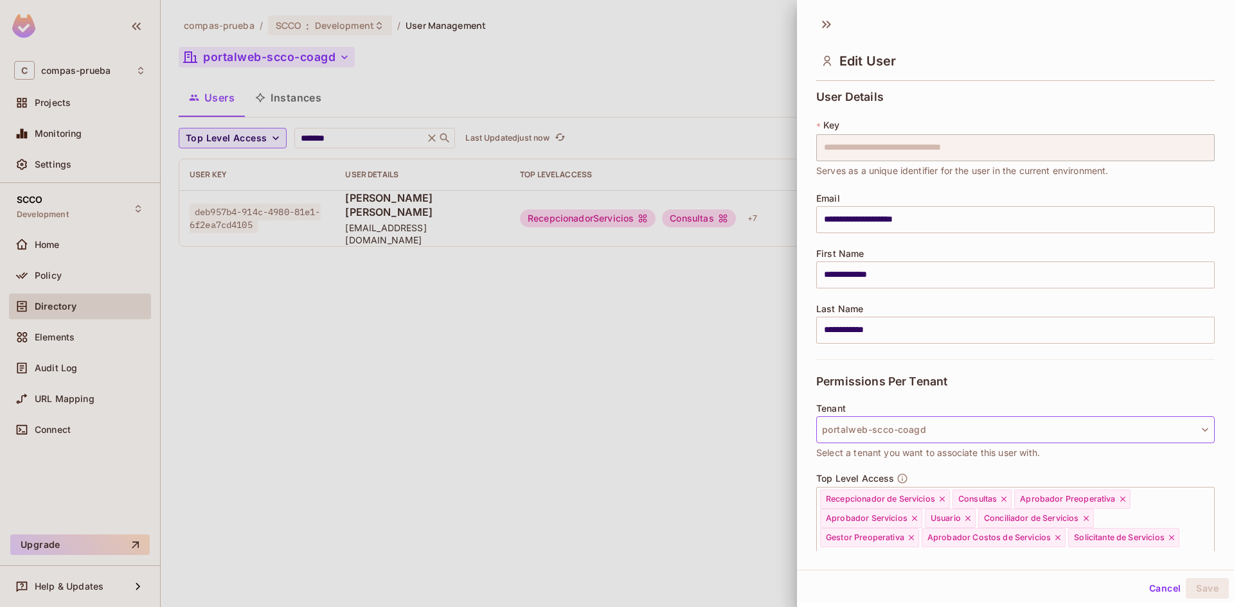
click at [910, 428] on button "portalweb-scco-coagd" at bounding box center [1015, 429] width 398 height 27
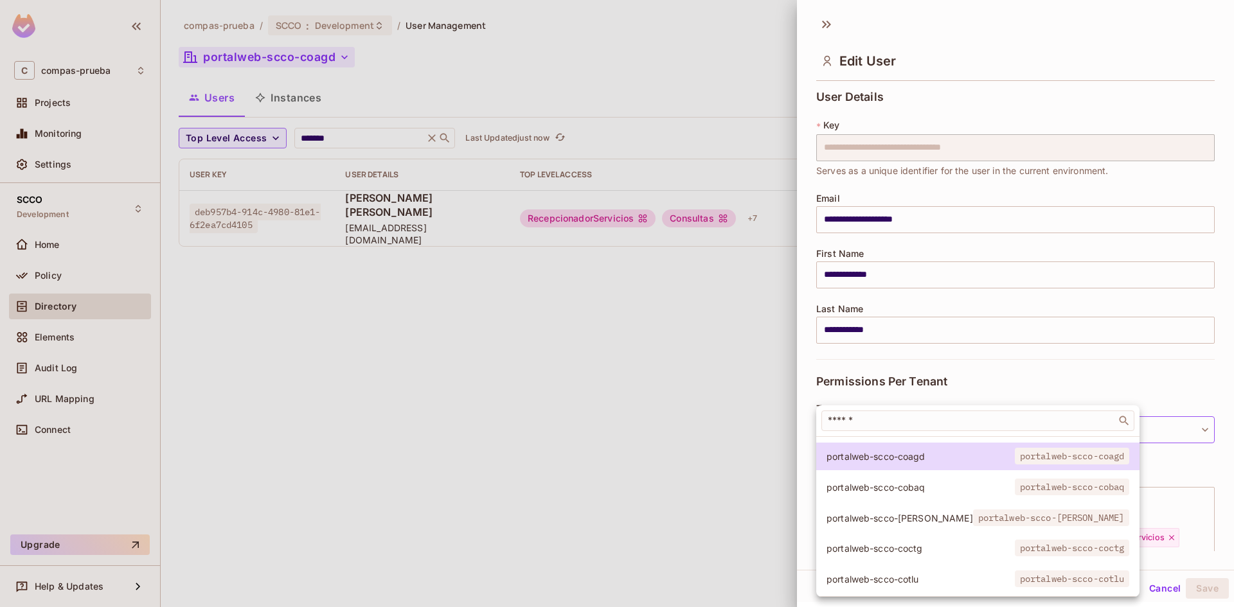
scroll to position [66, 0]
click at [909, 512] on span "portalweb-scco-[PERSON_NAME]" at bounding box center [899, 518] width 147 height 12
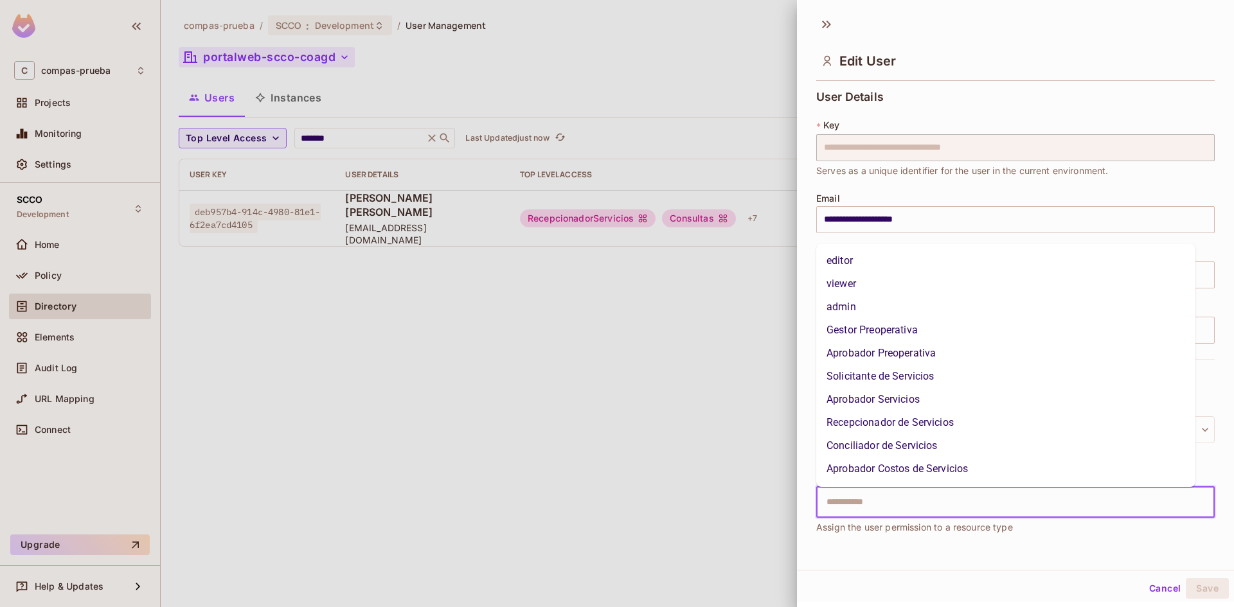
click at [994, 506] on input "text" at bounding box center [1004, 503] width 371 height 26
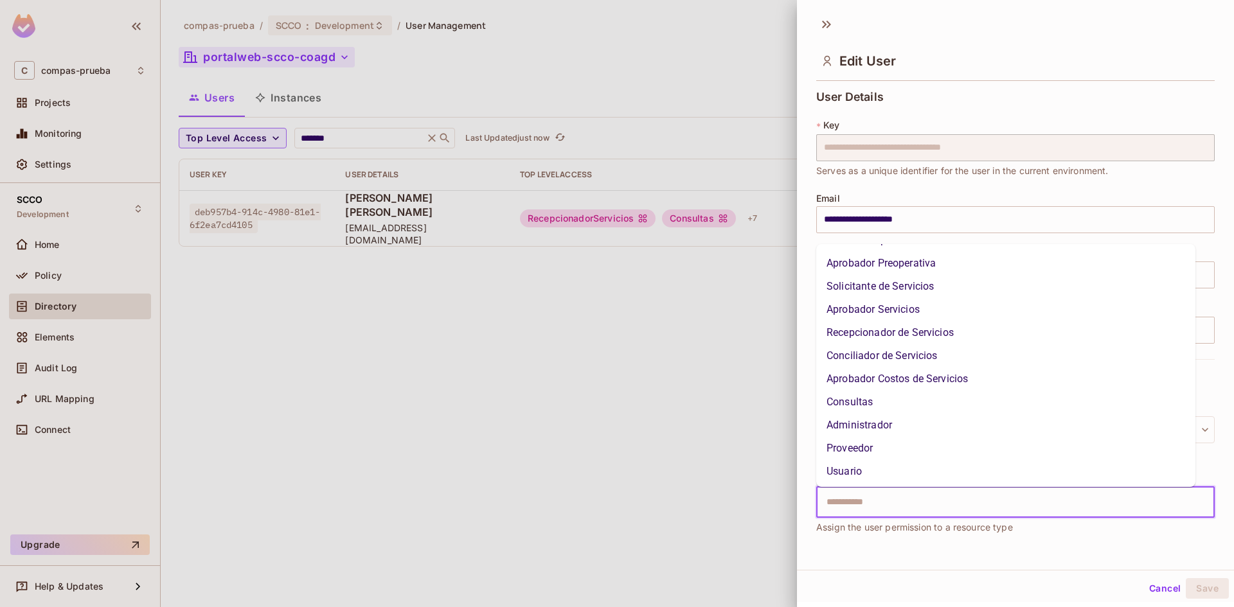
scroll to position [91, 0]
click at [861, 468] on li "Usuario" at bounding box center [1005, 470] width 379 height 23
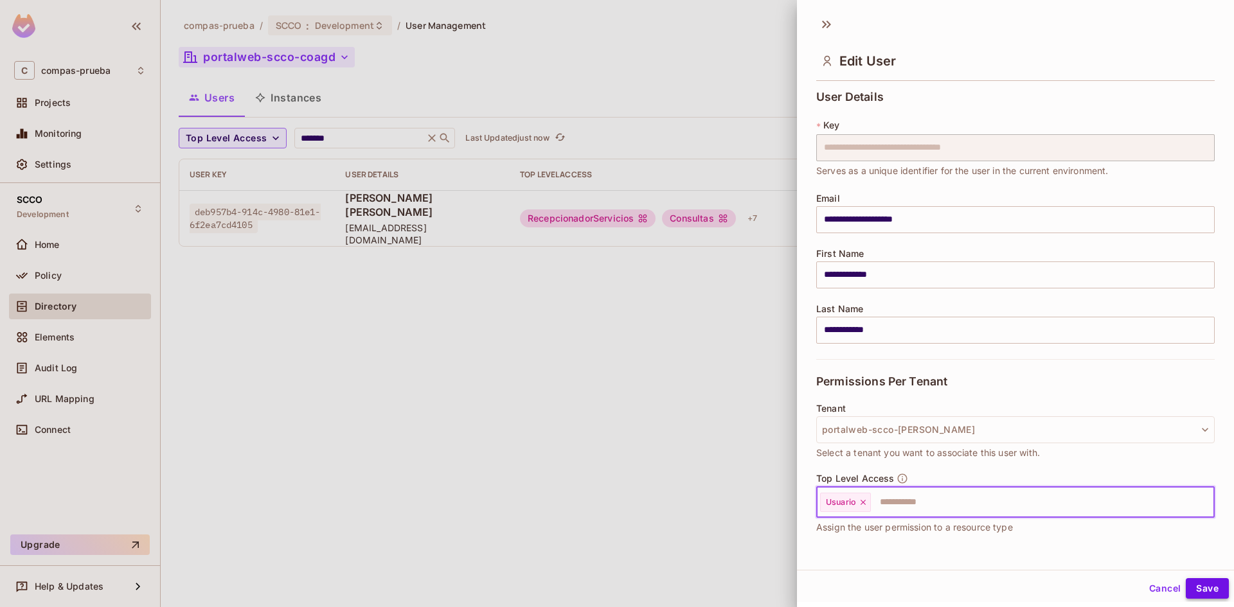
click at [1209, 587] on button "Save" at bounding box center [1207, 588] width 43 height 21
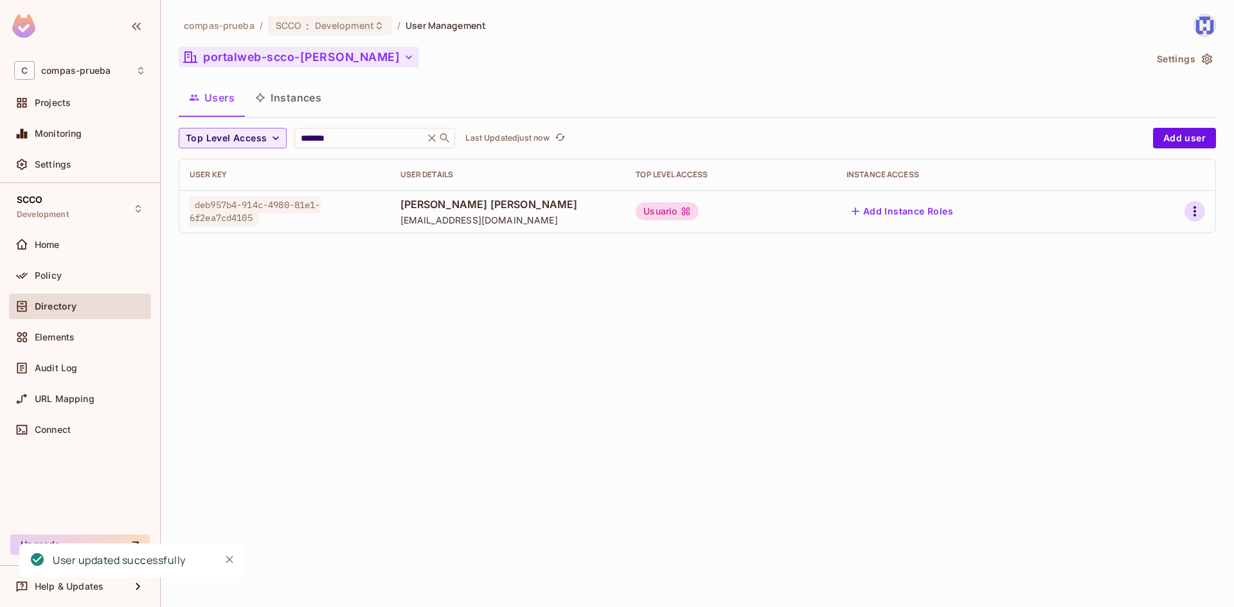
click at [1191, 212] on icon "button" at bounding box center [1194, 211] width 15 height 15
click at [1153, 238] on li "Edit" at bounding box center [1139, 241] width 114 height 28
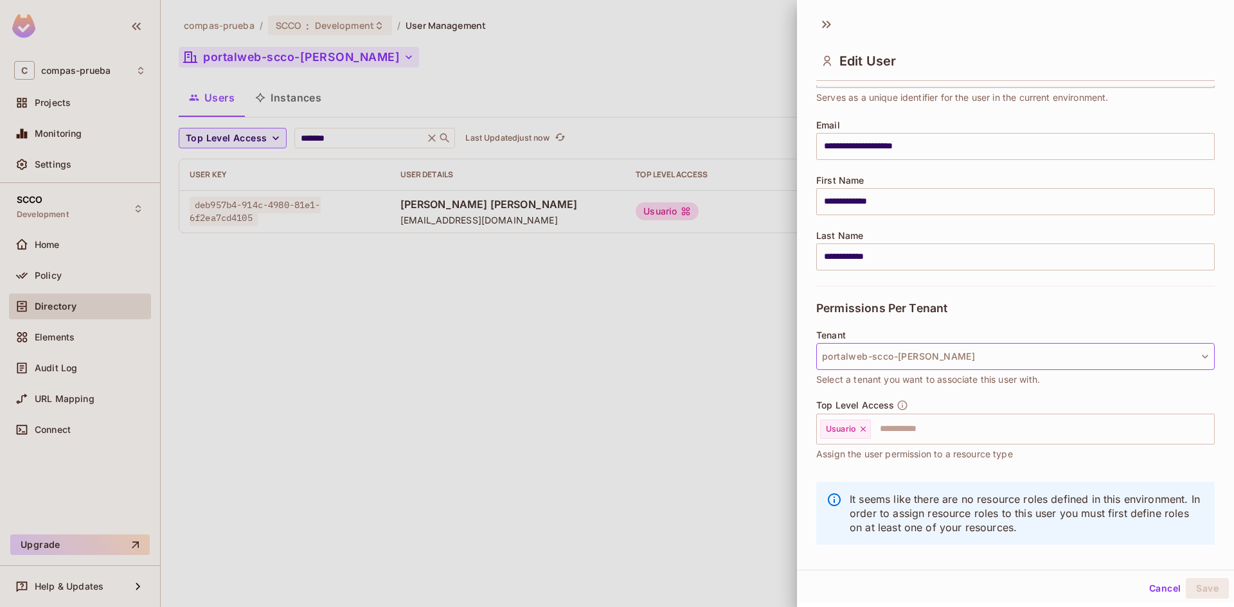
scroll to position [87, 0]
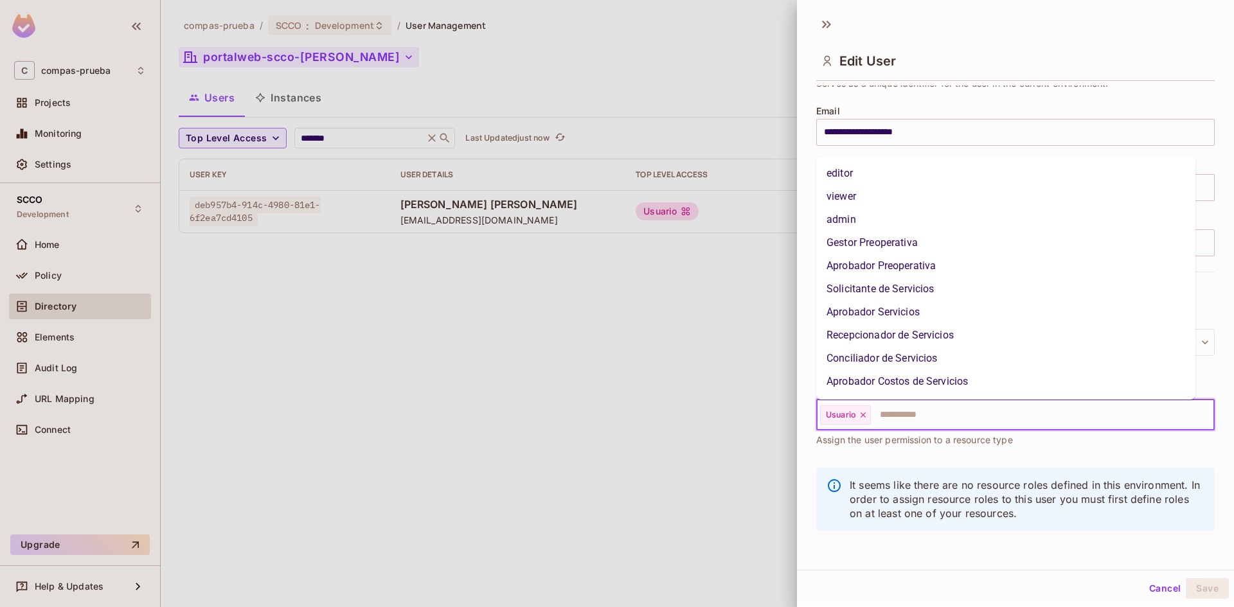
click at [949, 411] on input "text" at bounding box center [1030, 415] width 317 height 26
click at [909, 241] on li "Gestor Preoperativa" at bounding box center [1005, 242] width 379 height 23
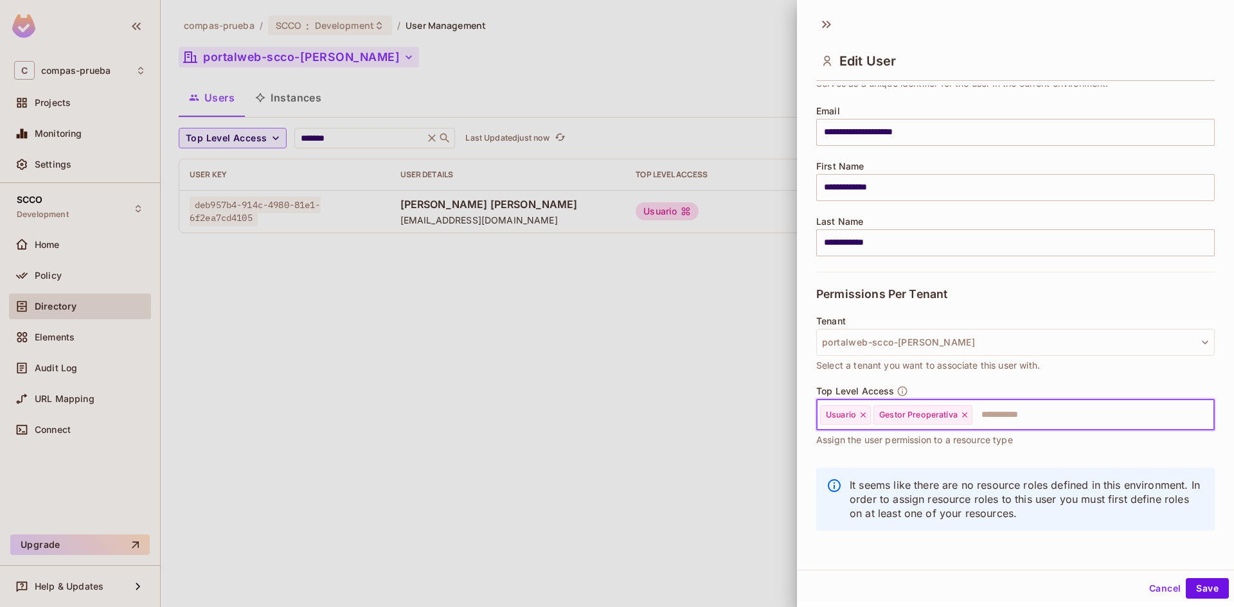
click at [1028, 412] on input "text" at bounding box center [1082, 415] width 216 height 26
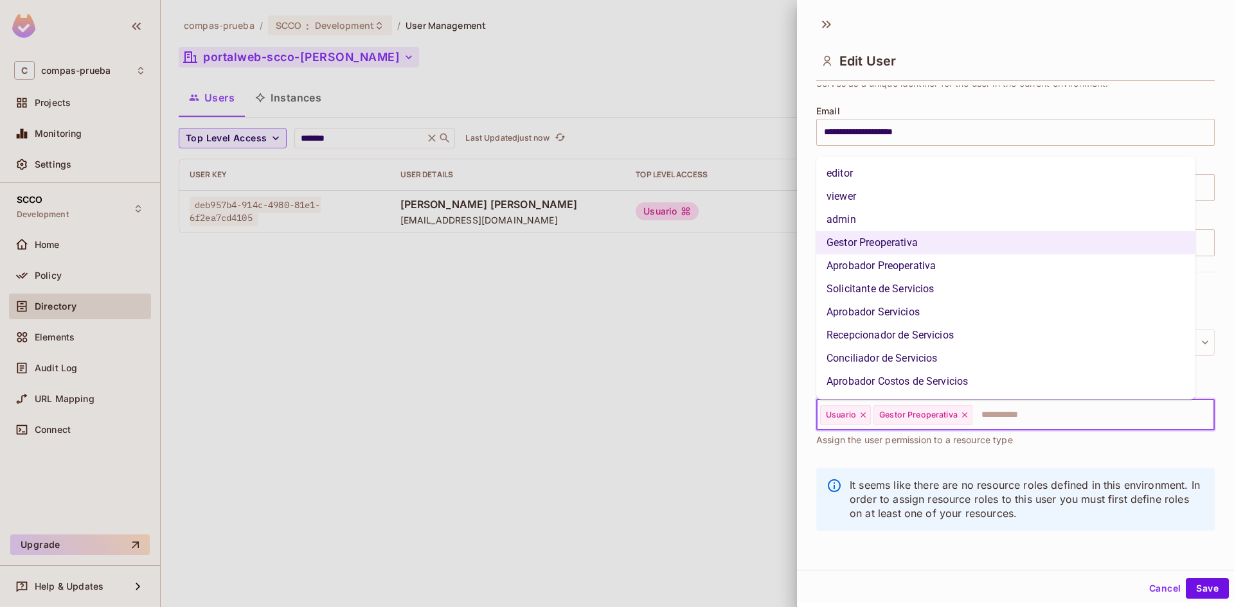
click at [923, 263] on li "Aprobador Preoperativa" at bounding box center [1005, 265] width 379 height 23
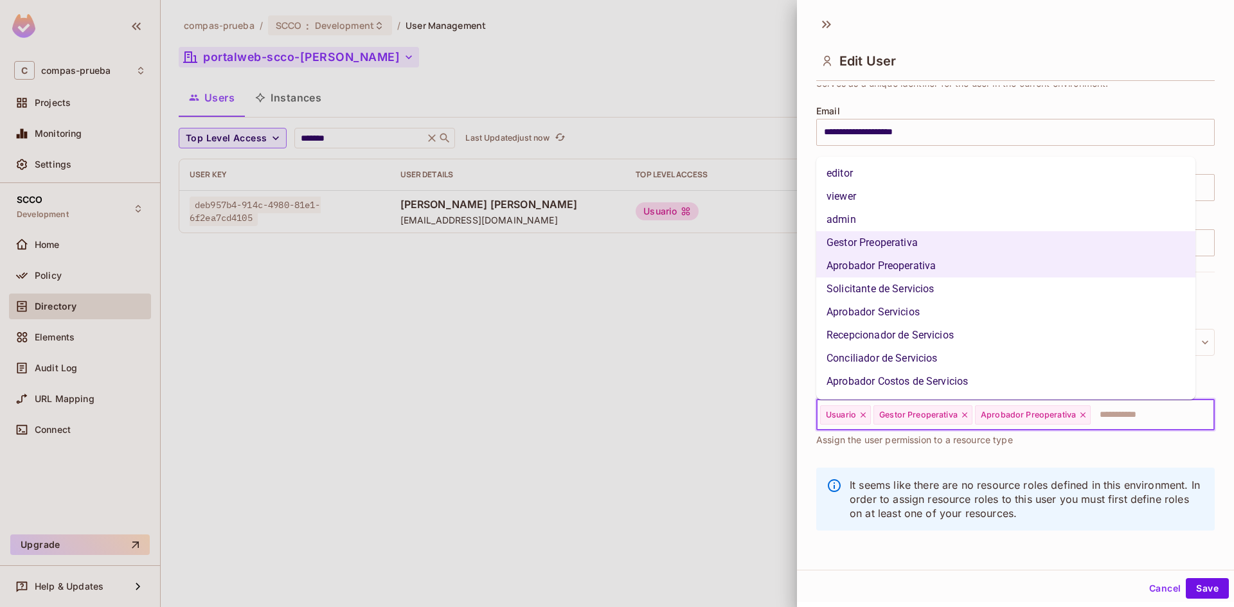
click at [1123, 414] on input "text" at bounding box center [1141, 415] width 98 height 26
click at [954, 283] on li "Solicitante de Servicios" at bounding box center [1005, 289] width 379 height 23
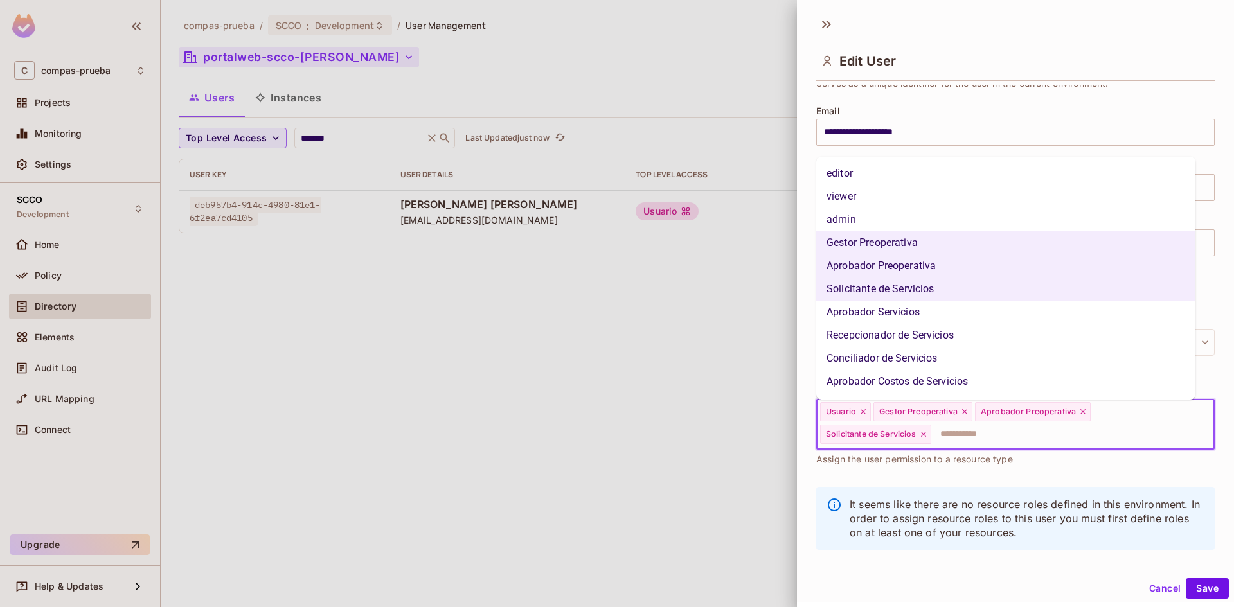
click at [1076, 433] on input "text" at bounding box center [1060, 435] width 257 height 26
click at [909, 309] on li "Aprobador Servicios" at bounding box center [1005, 312] width 379 height 23
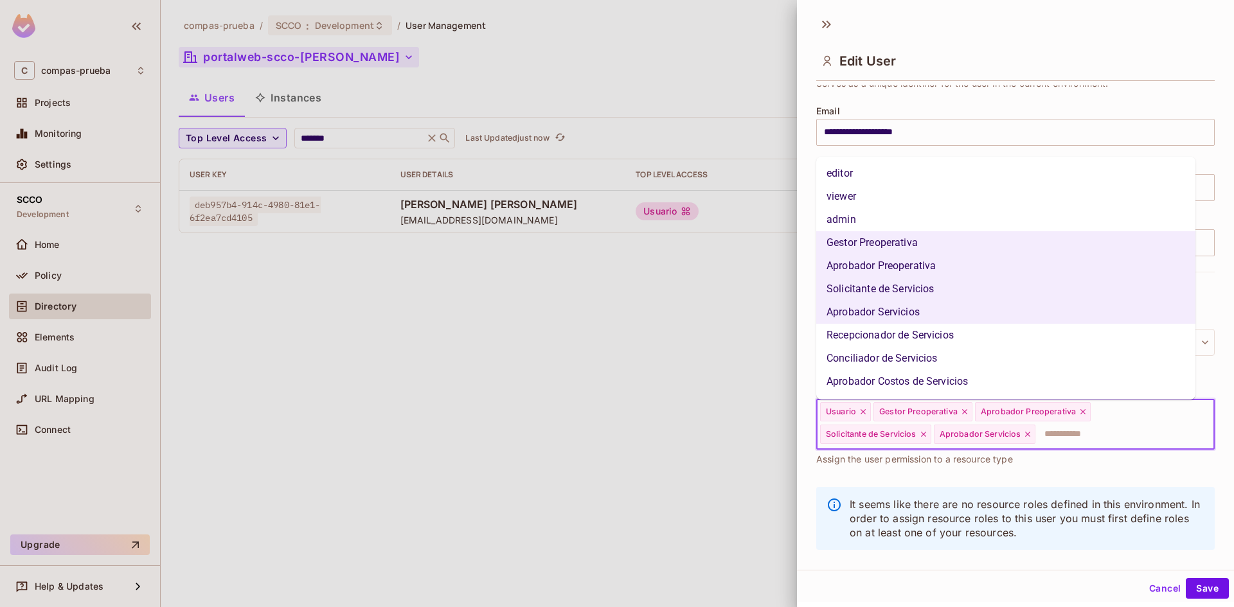
click at [1089, 432] on input "text" at bounding box center [1113, 435] width 153 height 26
click at [928, 334] on li "Recepcionador de Servicios" at bounding box center [1005, 335] width 379 height 23
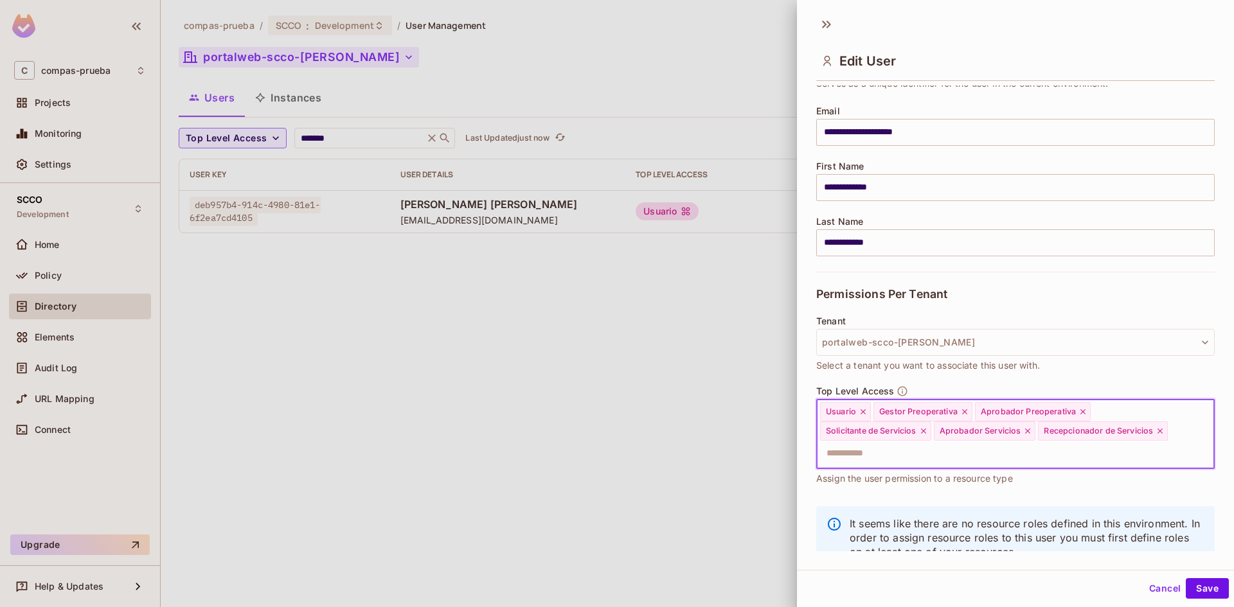
click at [1062, 454] on input "text" at bounding box center [1004, 454] width 371 height 26
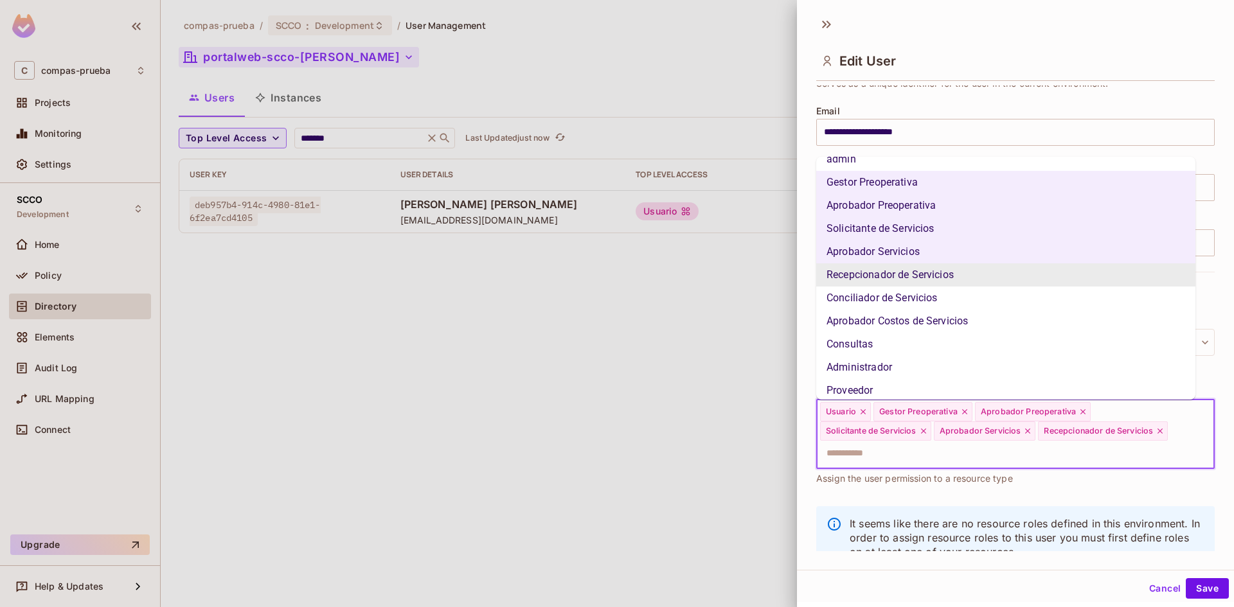
scroll to position [64, 0]
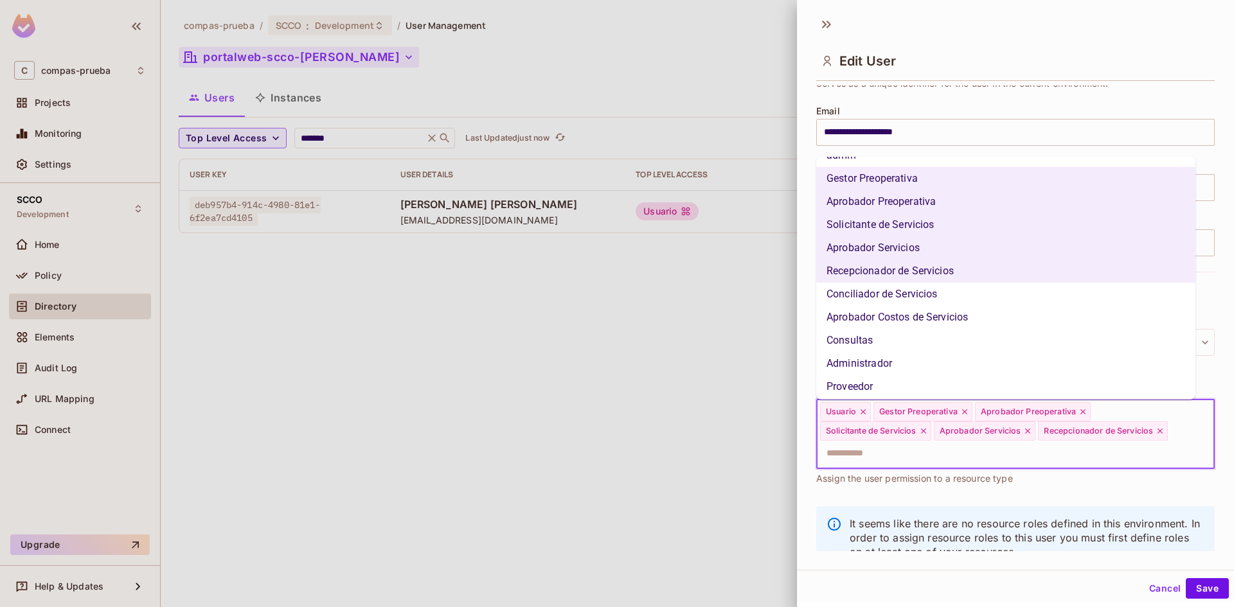
click at [944, 295] on li "Conciliador de Servicios" at bounding box center [1005, 294] width 379 height 23
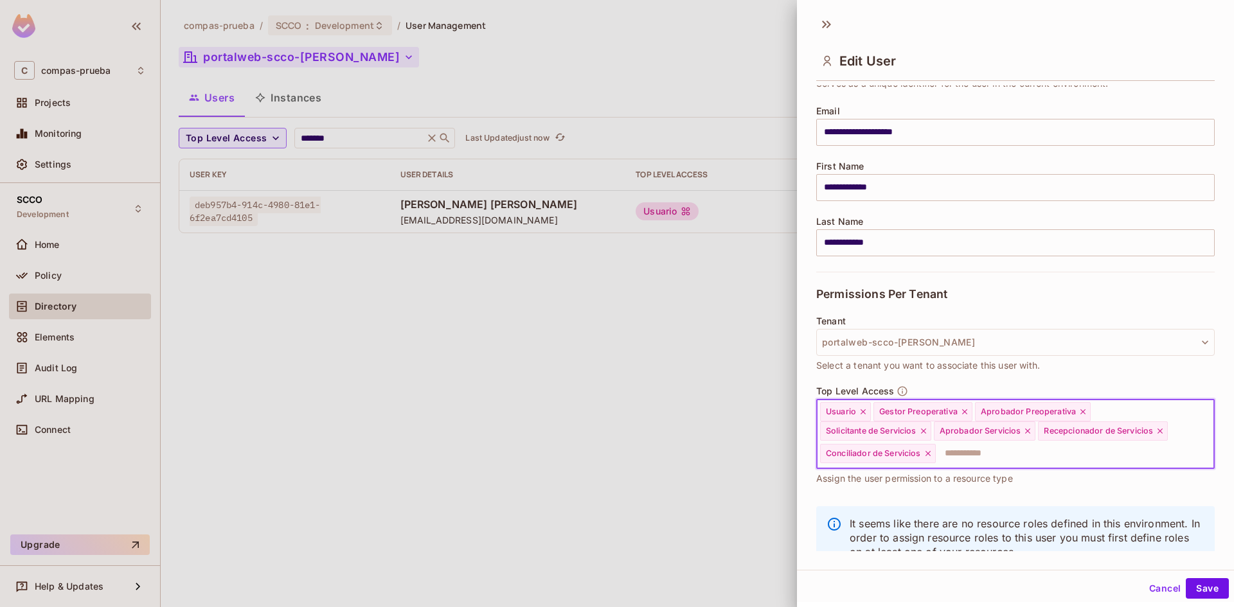
click at [985, 454] on input "text" at bounding box center [1063, 454] width 253 height 26
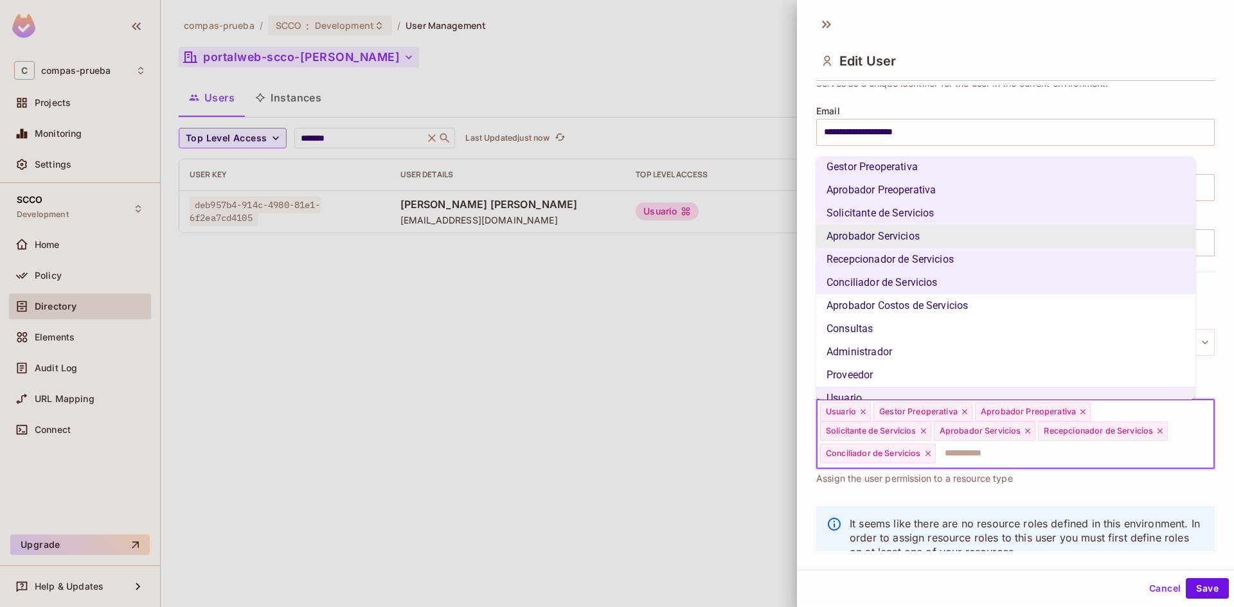
scroll to position [91, 0]
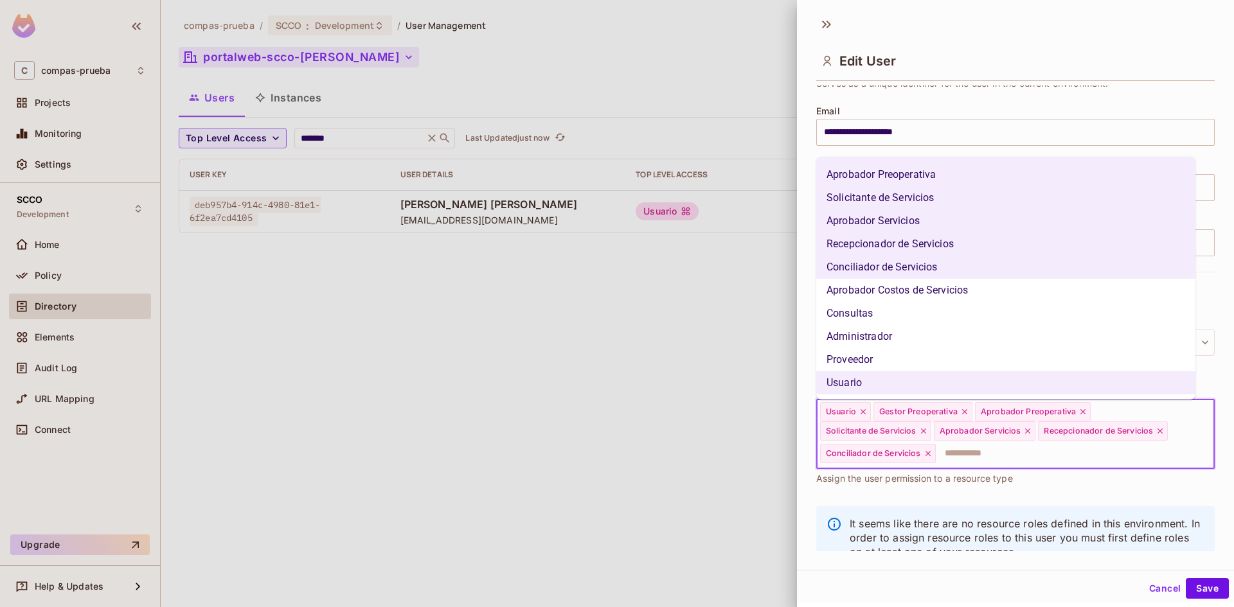
click at [967, 296] on li "Aprobador Costos de Servicios" at bounding box center [1005, 290] width 379 height 23
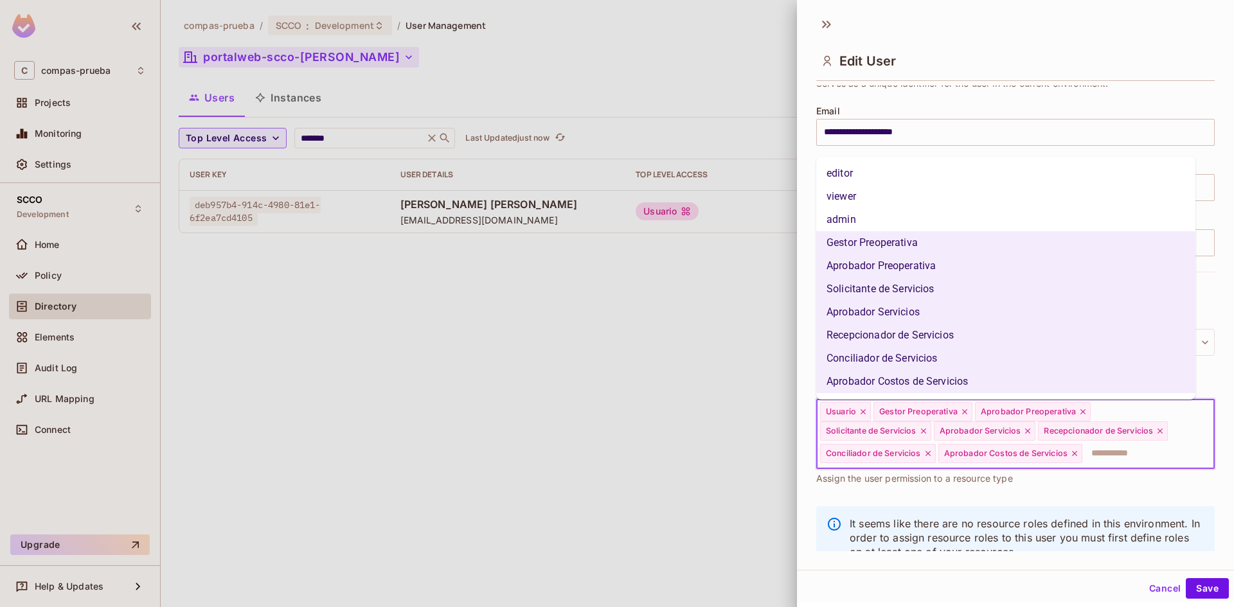
click at [1143, 458] on input "text" at bounding box center [1136, 454] width 106 height 26
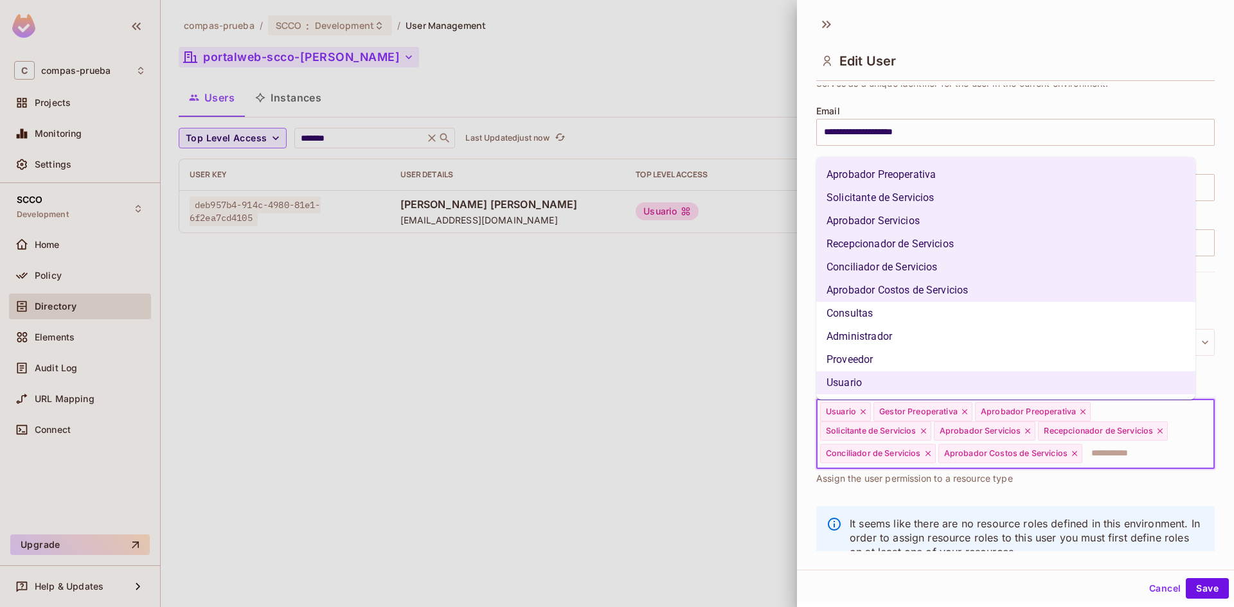
click at [919, 318] on li "Consultas" at bounding box center [1005, 313] width 379 height 23
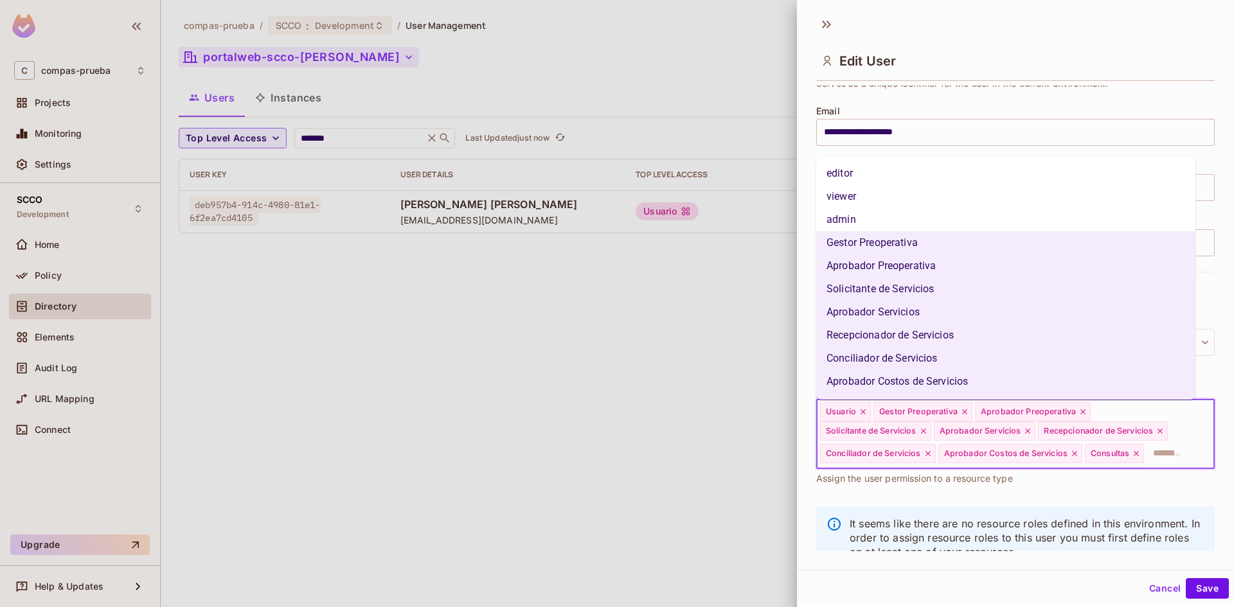
click at [1145, 467] on input "text" at bounding box center [1167, 454] width 44 height 26
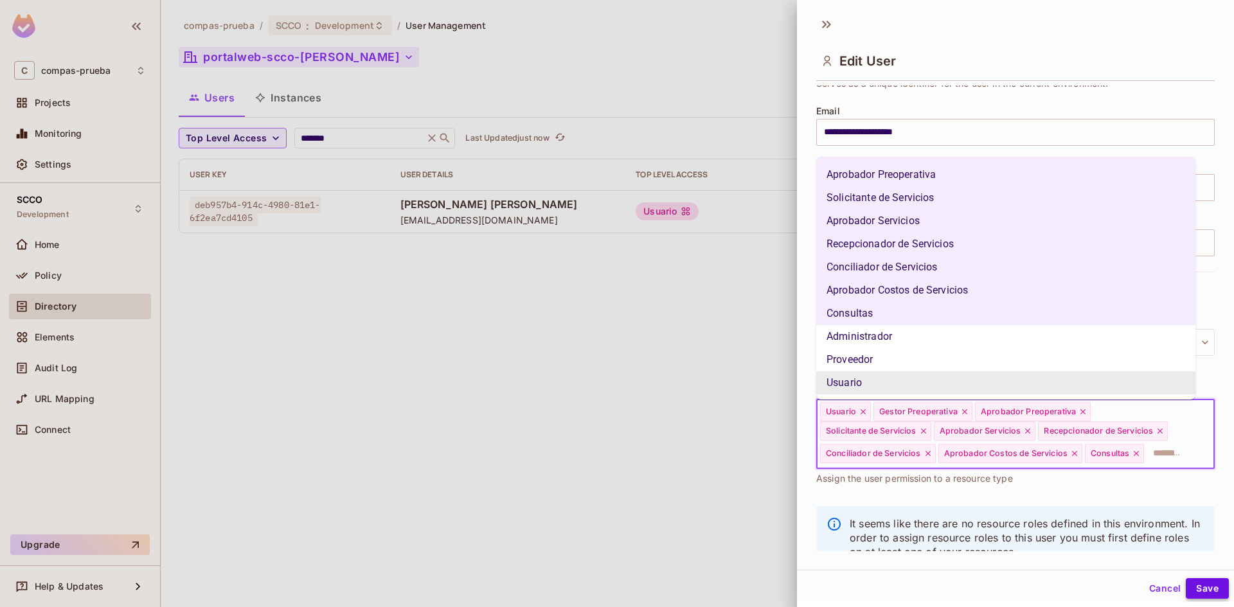
click at [1205, 587] on button "Save" at bounding box center [1207, 588] width 43 height 21
